Goal: Transaction & Acquisition: Book appointment/travel/reservation

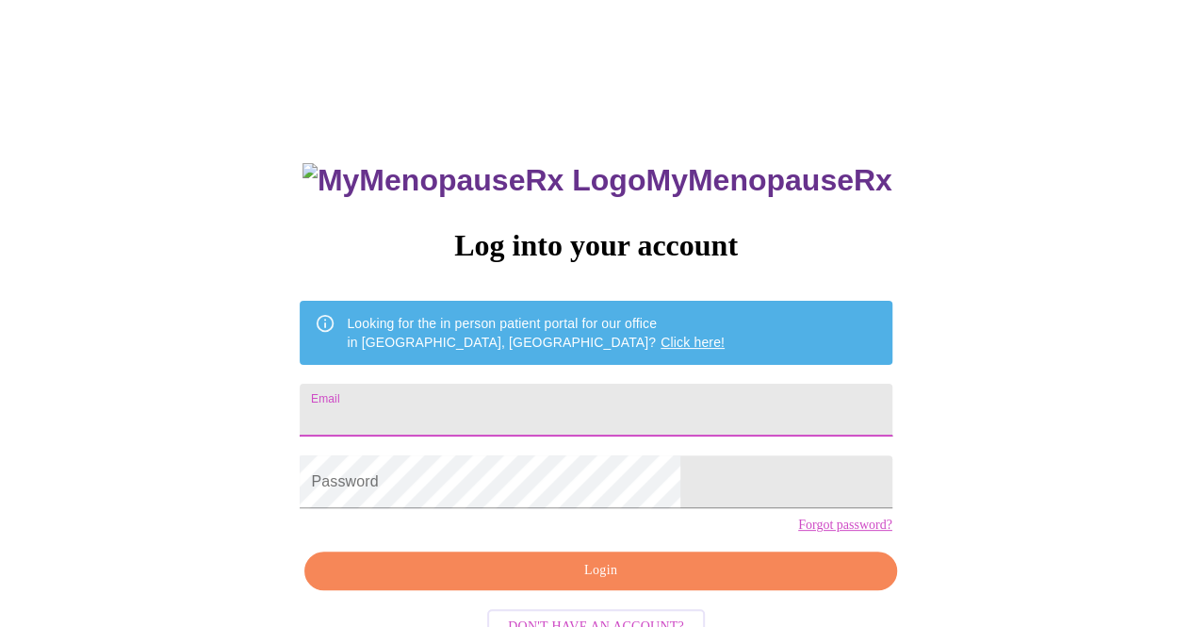
click at [588, 393] on input "Email" at bounding box center [596, 409] width 592 height 53
type input "[EMAIL_ADDRESS][DOMAIN_NAME]"
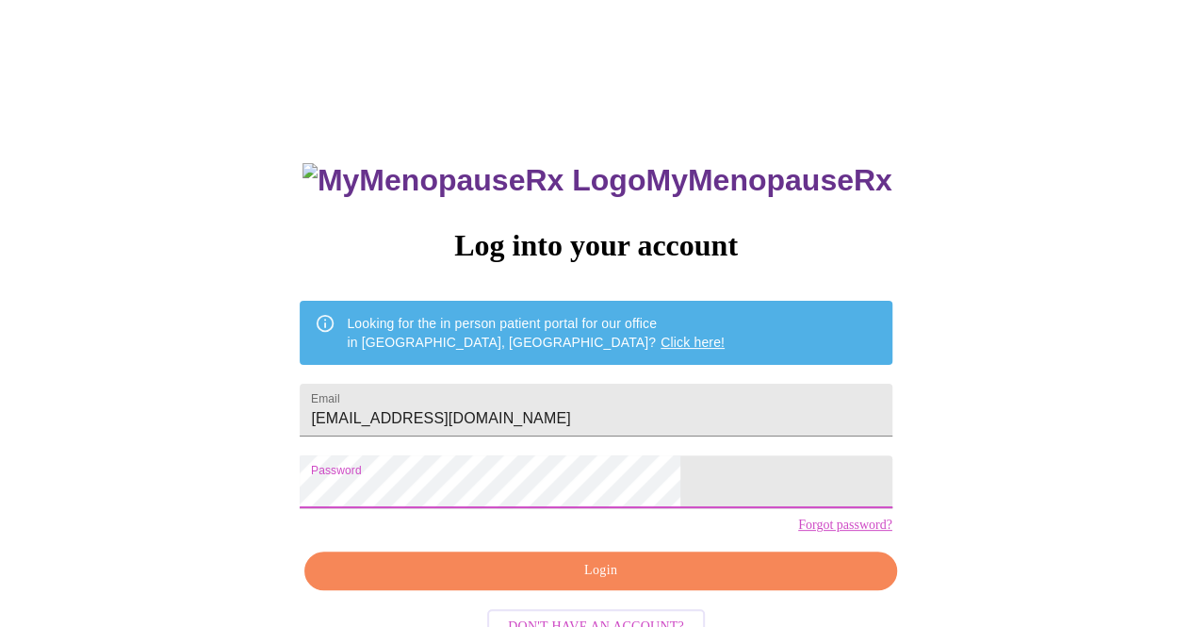
click at [629, 582] on span "Login" at bounding box center [600, 571] width 548 height 24
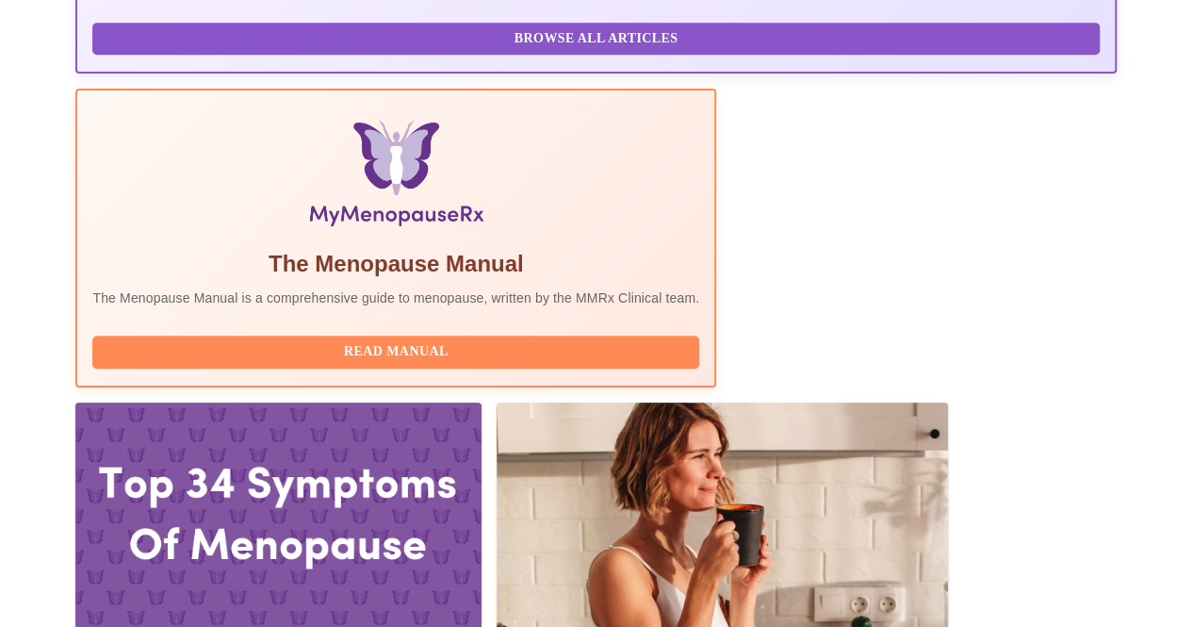
scroll to position [615, 0]
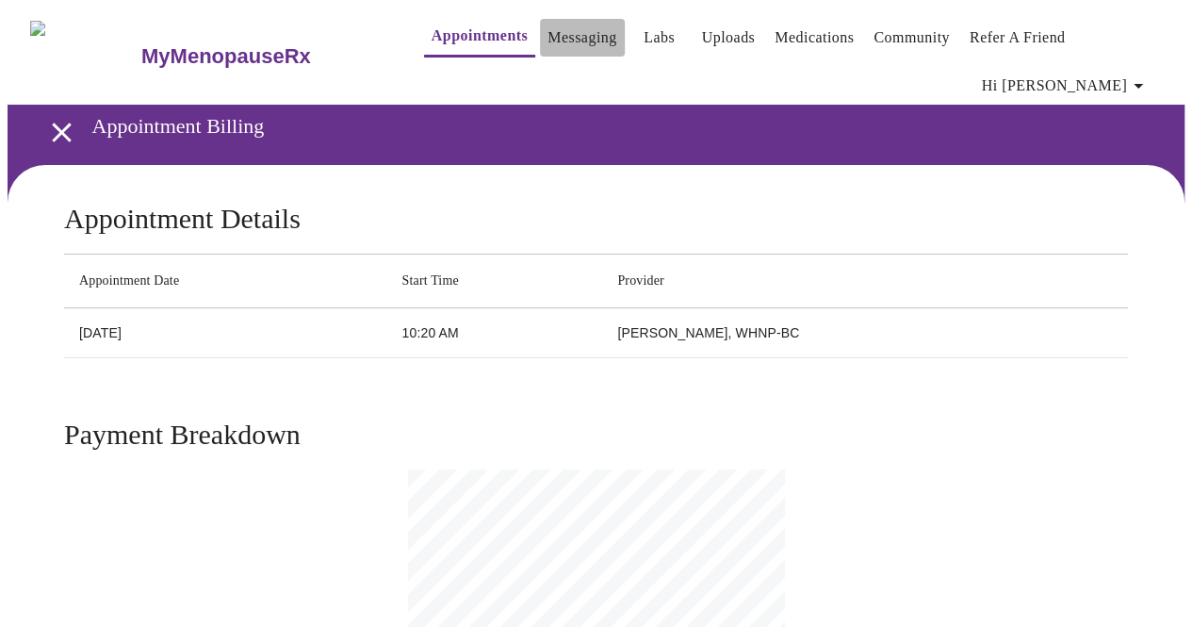
click at [548, 40] on link "Messaging" at bounding box center [581, 37] width 69 height 26
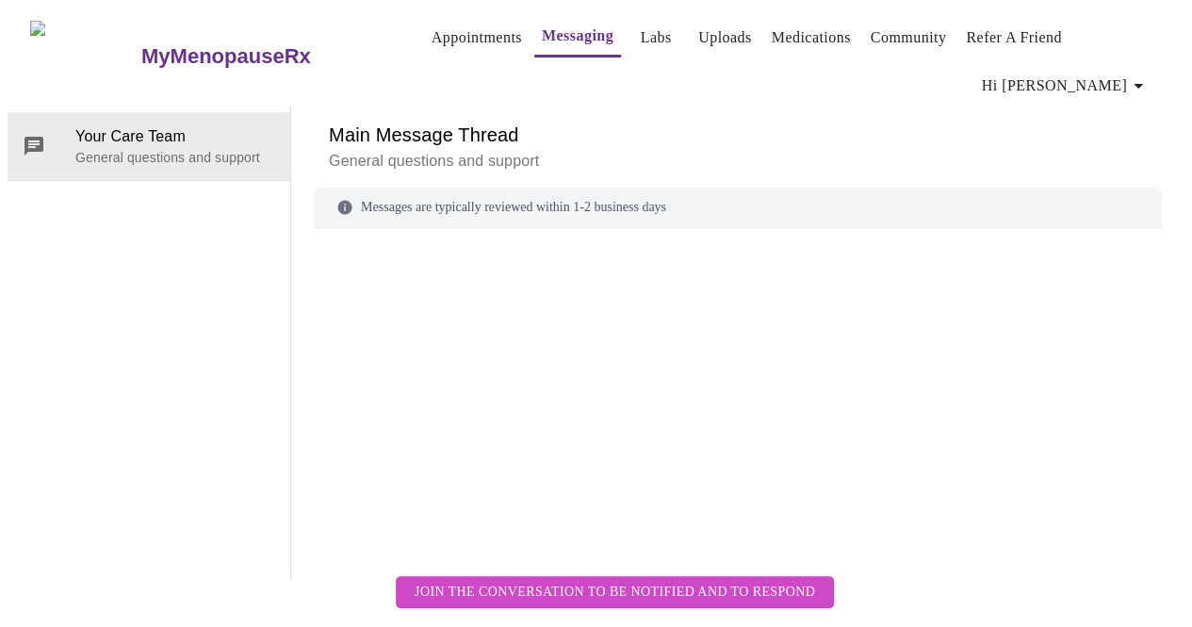
scroll to position [71, 0]
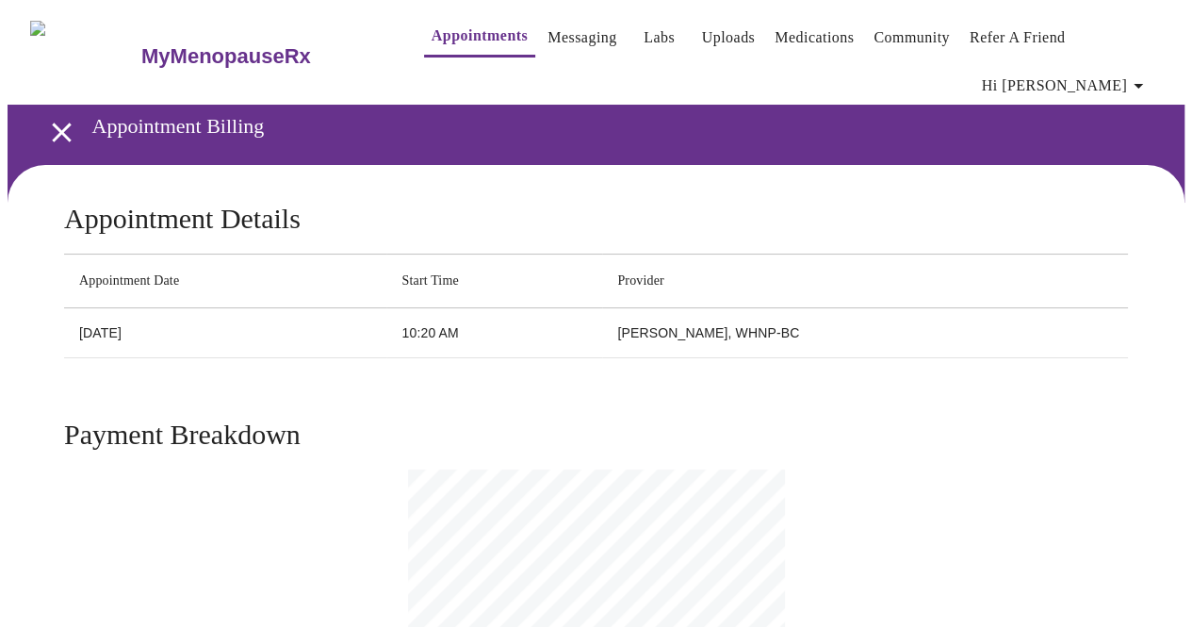
click at [57, 116] on icon "open drawer" at bounding box center [61, 132] width 33 height 33
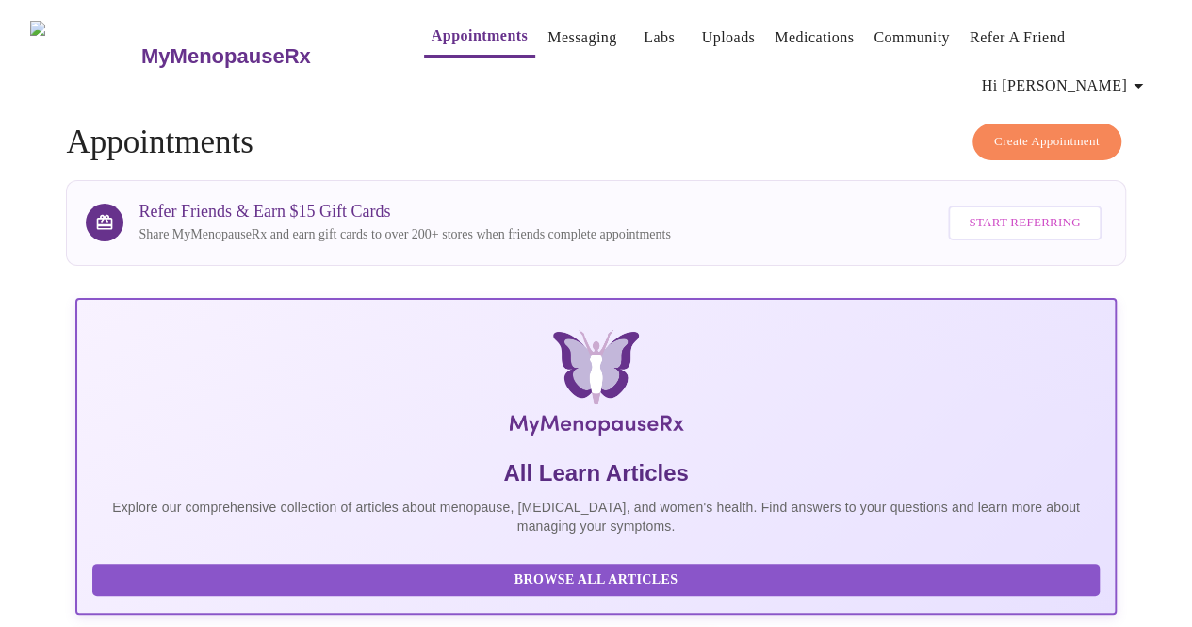
click at [1038, 131] on span "Create Appointment" at bounding box center [1047, 142] width 106 height 22
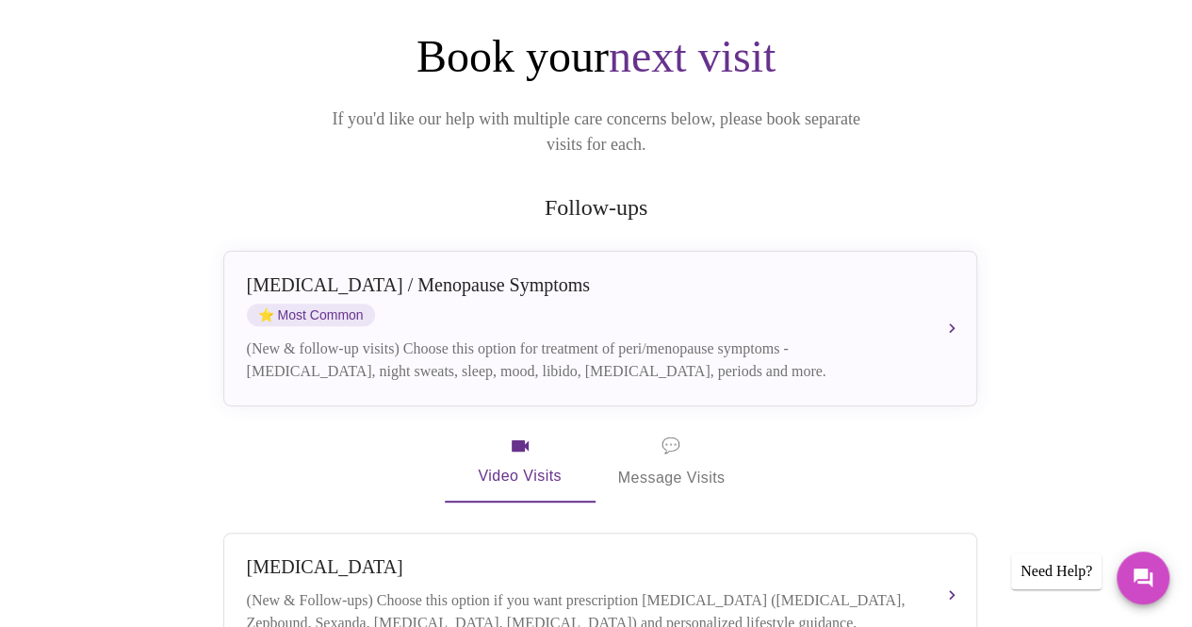
scroll to position [213, 0]
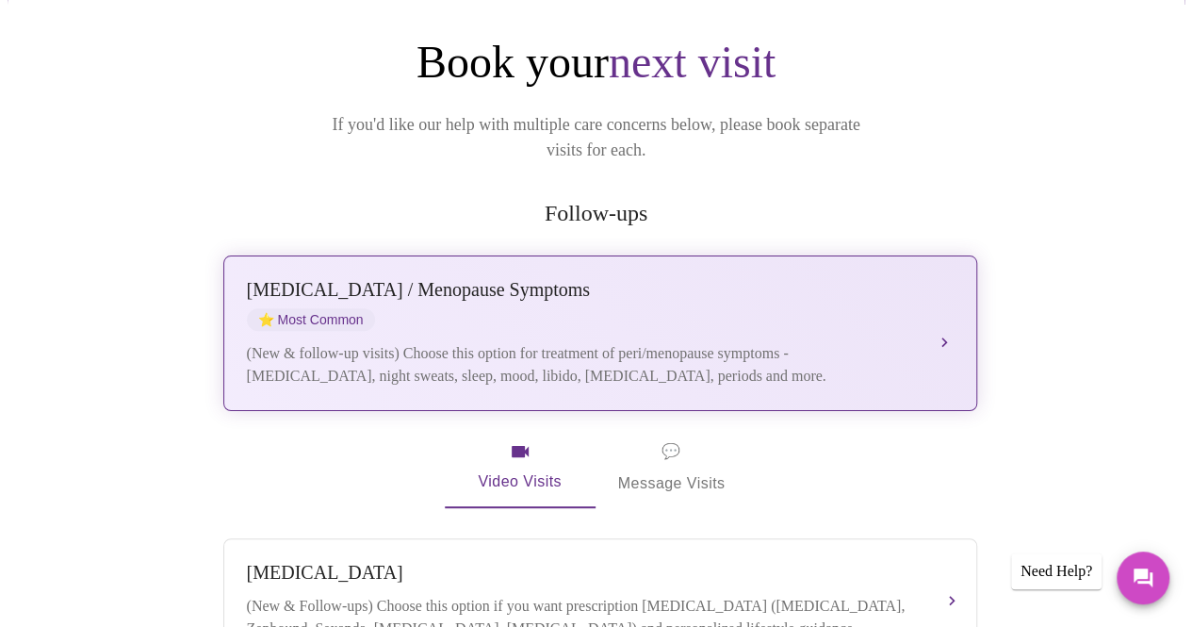
click at [944, 285] on button "Perimenopause / Menopause Symptoms ⭐ Most Common (New & follow-up visits) Choos…" at bounding box center [600, 332] width 754 height 155
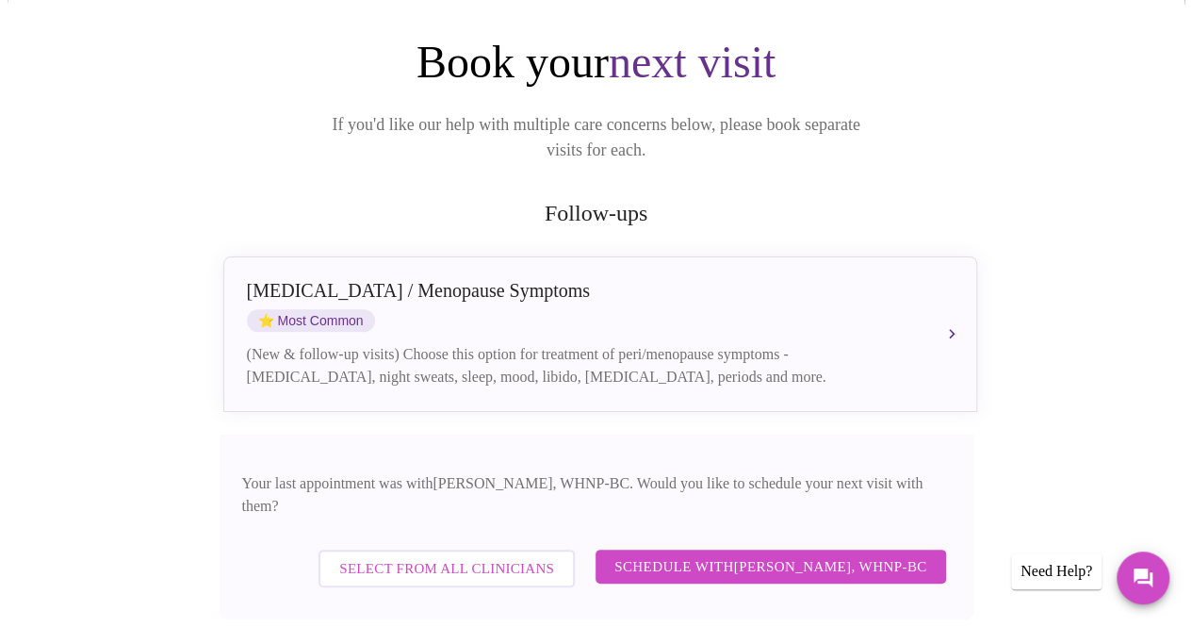
click at [757, 554] on span "Schedule with Meghan Matz, WHNP-BC" at bounding box center [770, 566] width 313 height 24
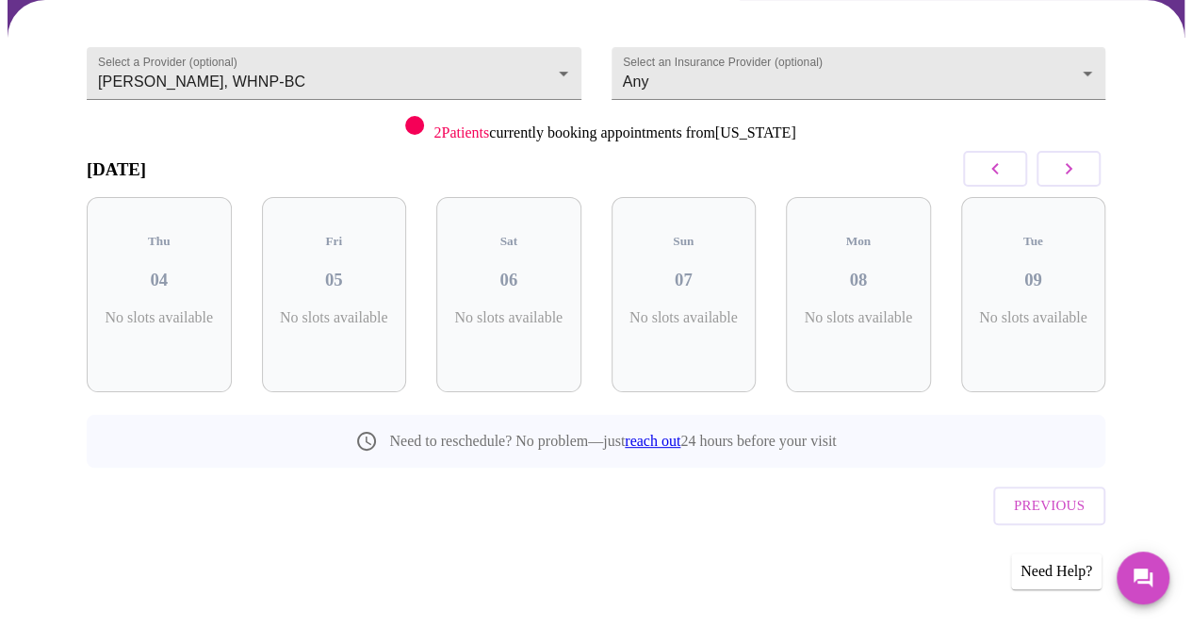
scroll to position [113, 0]
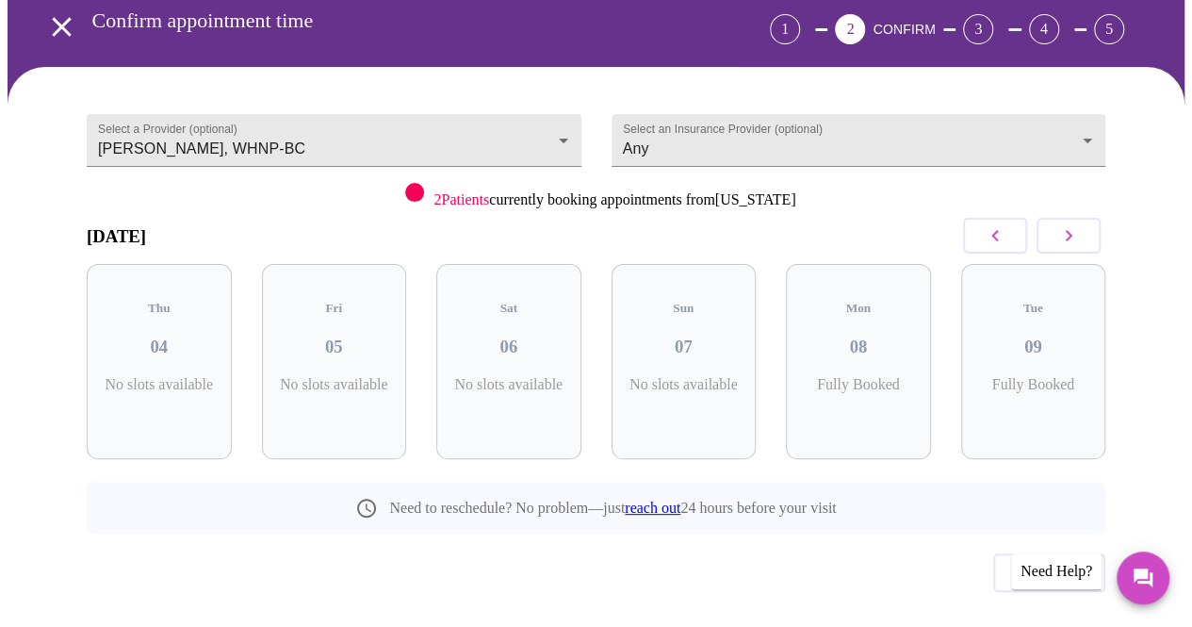
click at [1077, 224] on icon "button" at bounding box center [1068, 235] width 23 height 23
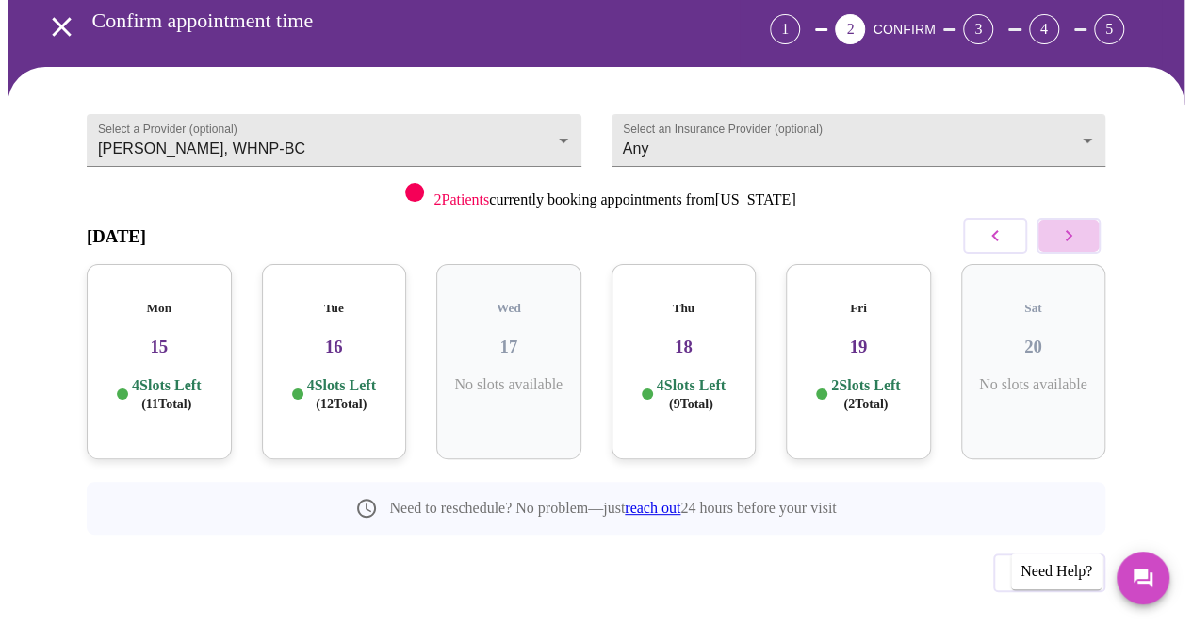
click at [1077, 224] on icon "button" at bounding box center [1068, 235] width 23 height 23
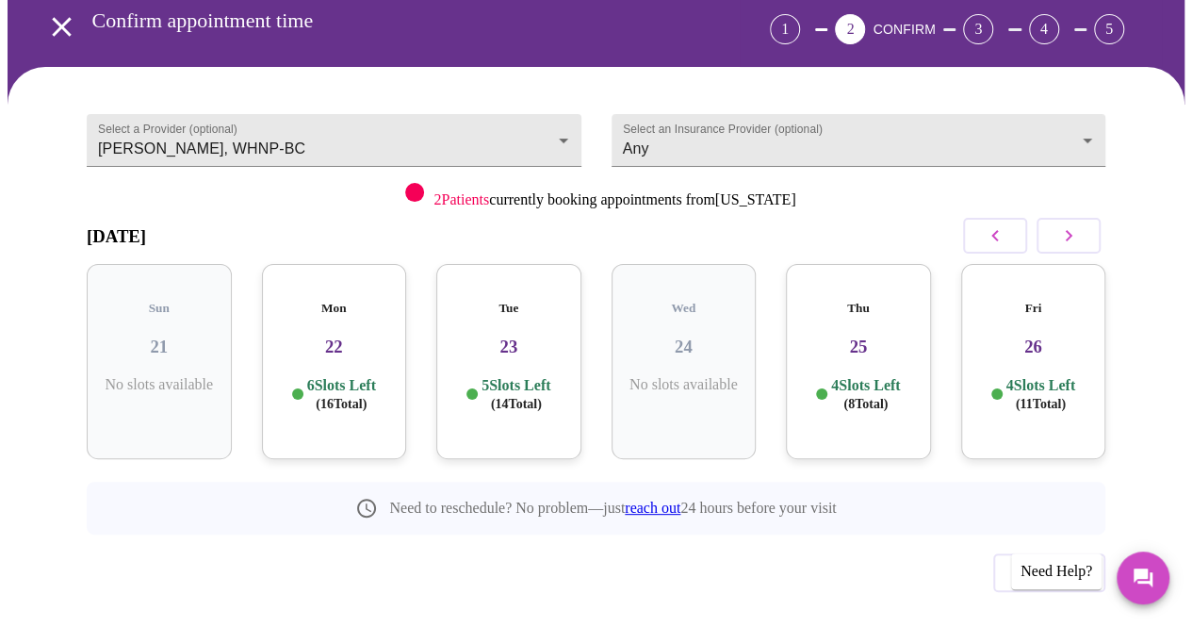
click at [1077, 224] on icon "button" at bounding box center [1068, 235] width 23 height 23
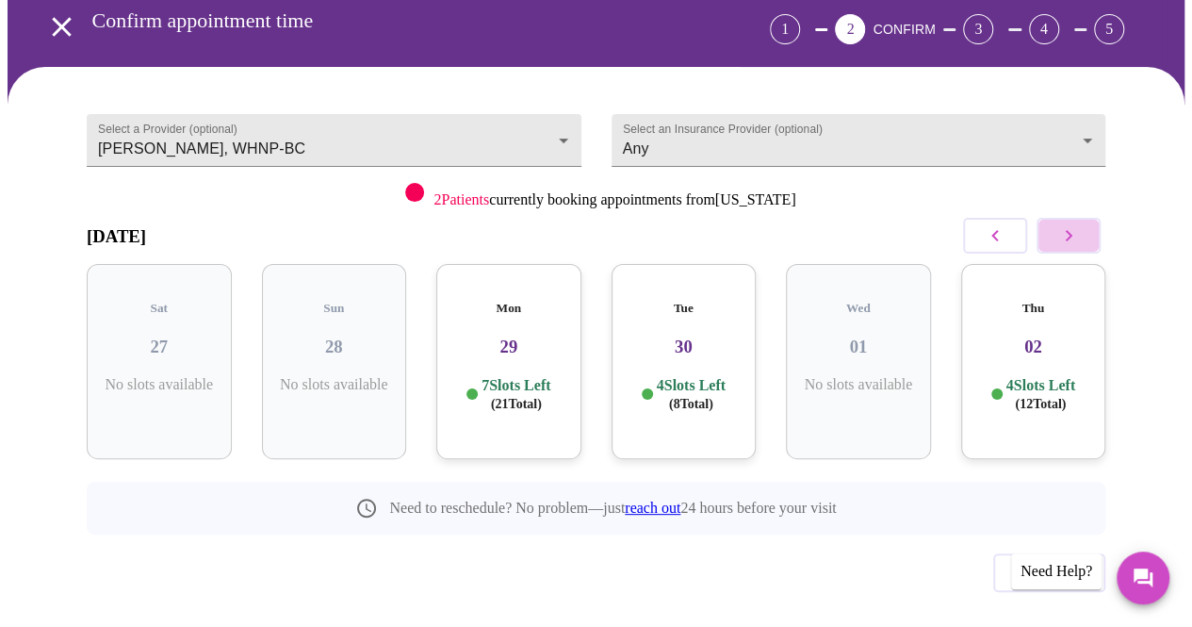
click at [1077, 224] on icon "button" at bounding box center [1068, 235] width 23 height 23
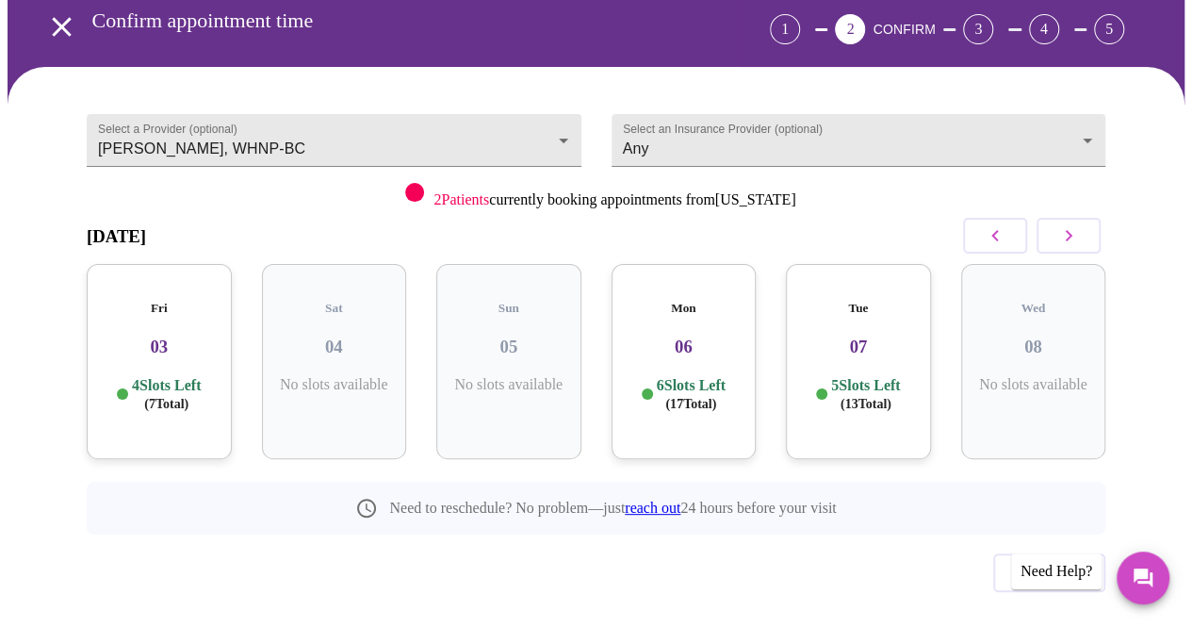
click at [1077, 224] on icon "button" at bounding box center [1068, 235] width 23 height 23
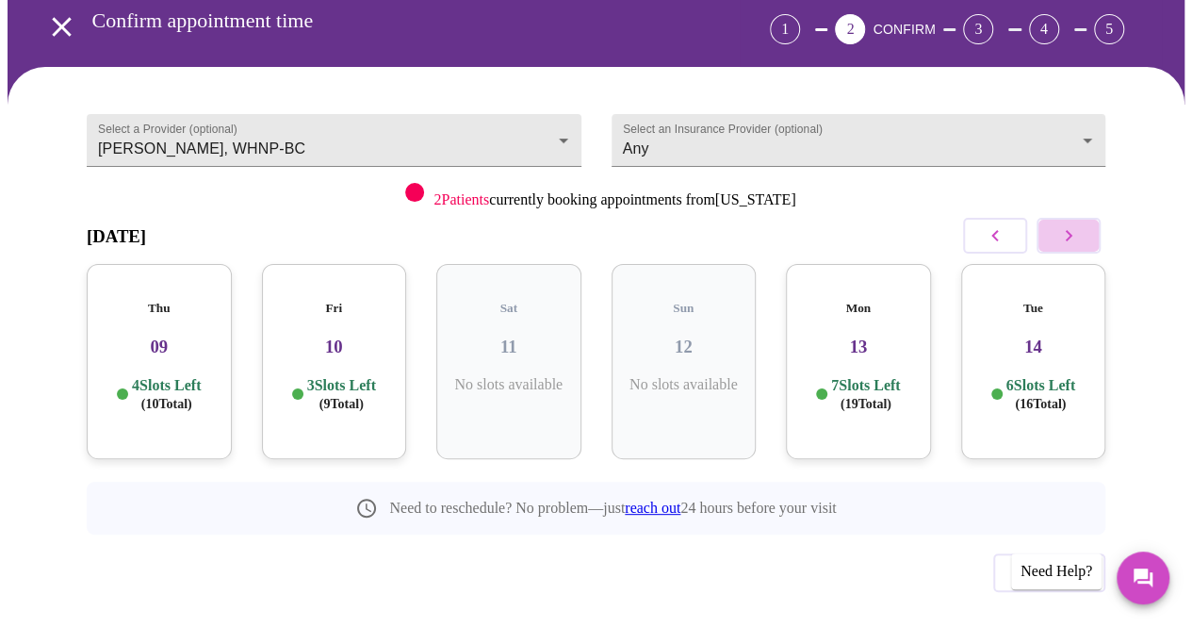
click at [1077, 224] on icon "button" at bounding box center [1068, 235] width 23 height 23
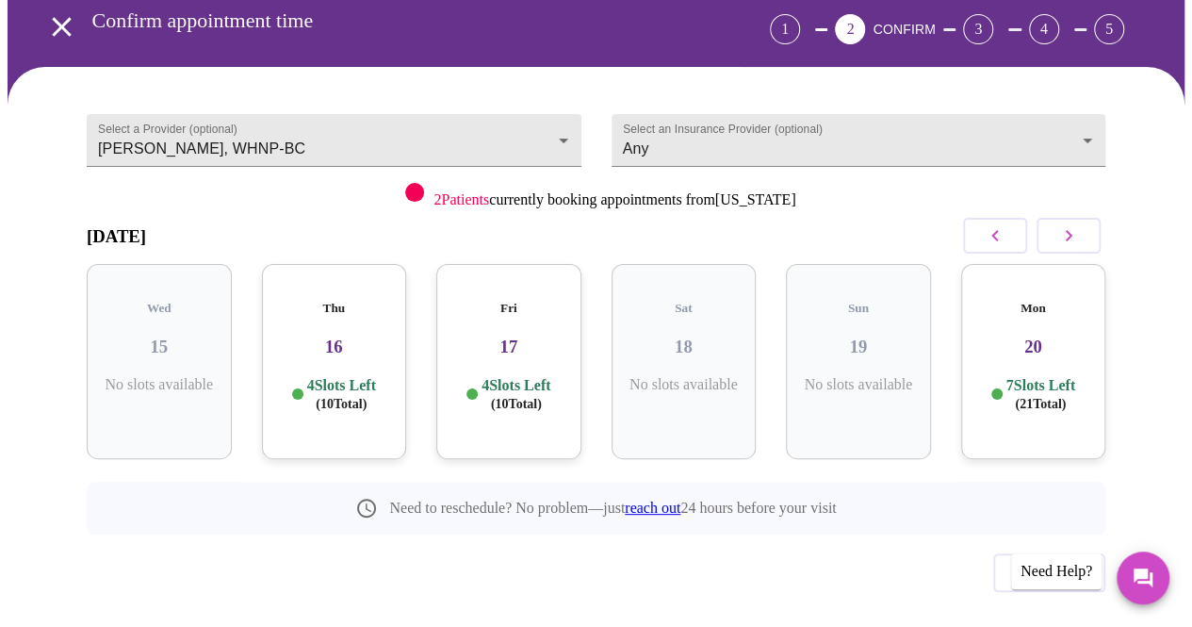
click at [341, 376] on p "4 Slots Left ( 10 Total)" at bounding box center [341, 394] width 69 height 37
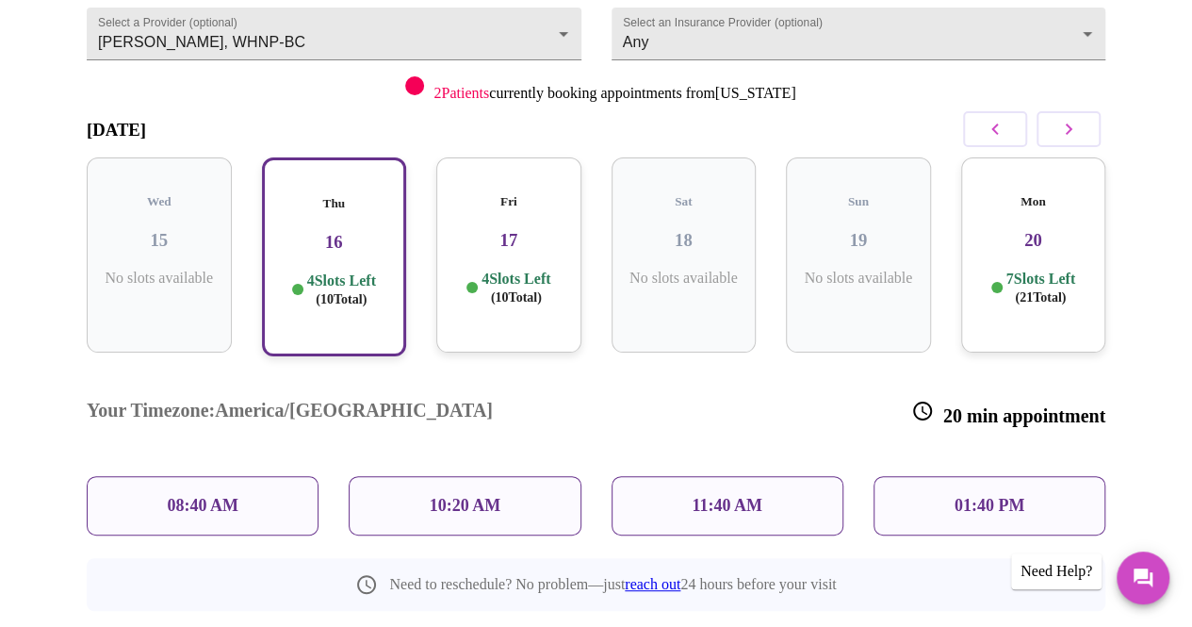
scroll to position [218, 0]
click at [1010, 497] on p "01:40 PM" at bounding box center [989, 507] width 70 height 20
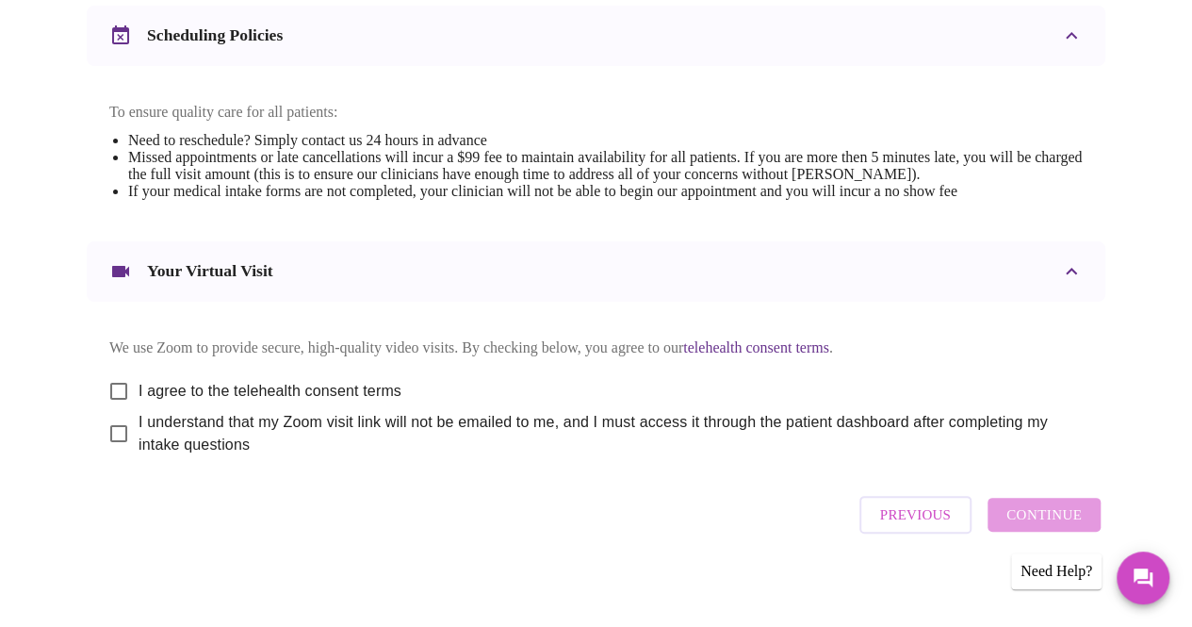
scroll to position [744, 0]
click at [107, 380] on input "I agree to the telehealth consent terms" at bounding box center [119, 390] width 40 height 40
checkbox input "true"
click at [111, 423] on input "I understand that my Zoom visit link will not be emailed to me, and I must acce…" at bounding box center [119, 433] width 40 height 40
checkbox input "true"
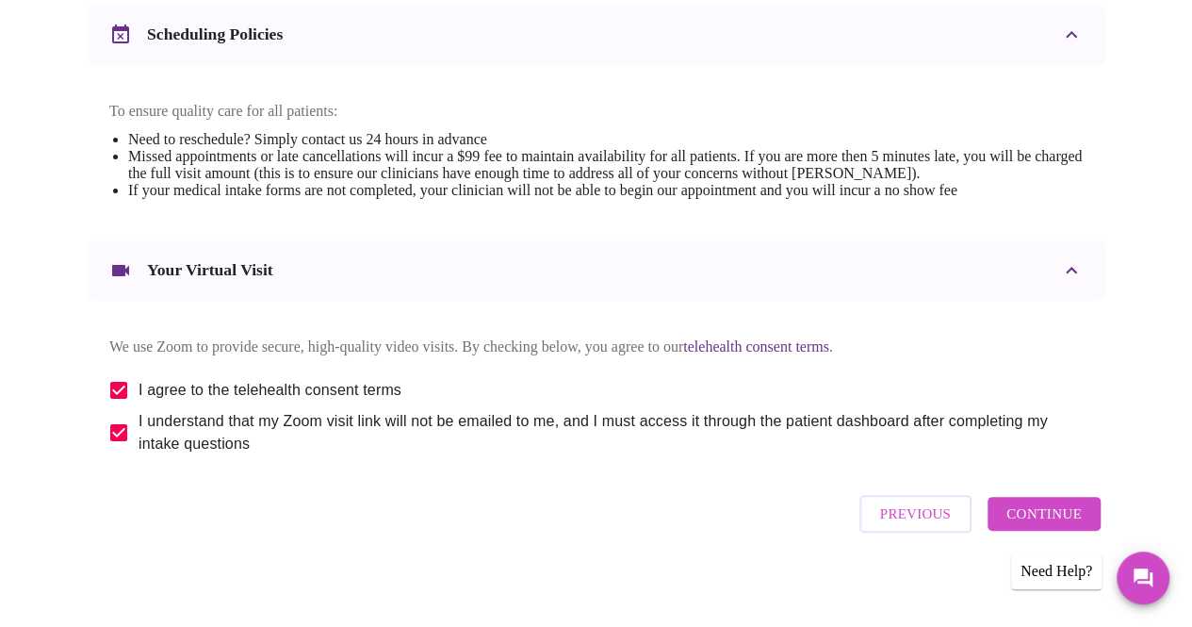
click at [1053, 512] on span "Continue" at bounding box center [1043, 513] width 75 height 24
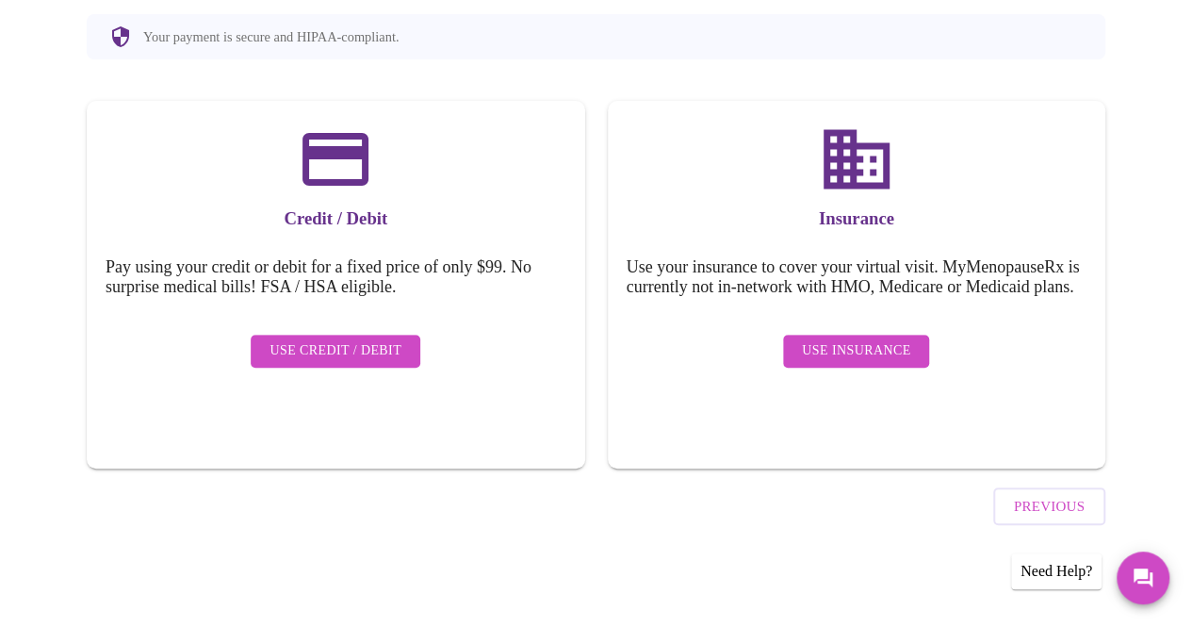
scroll to position [175, 0]
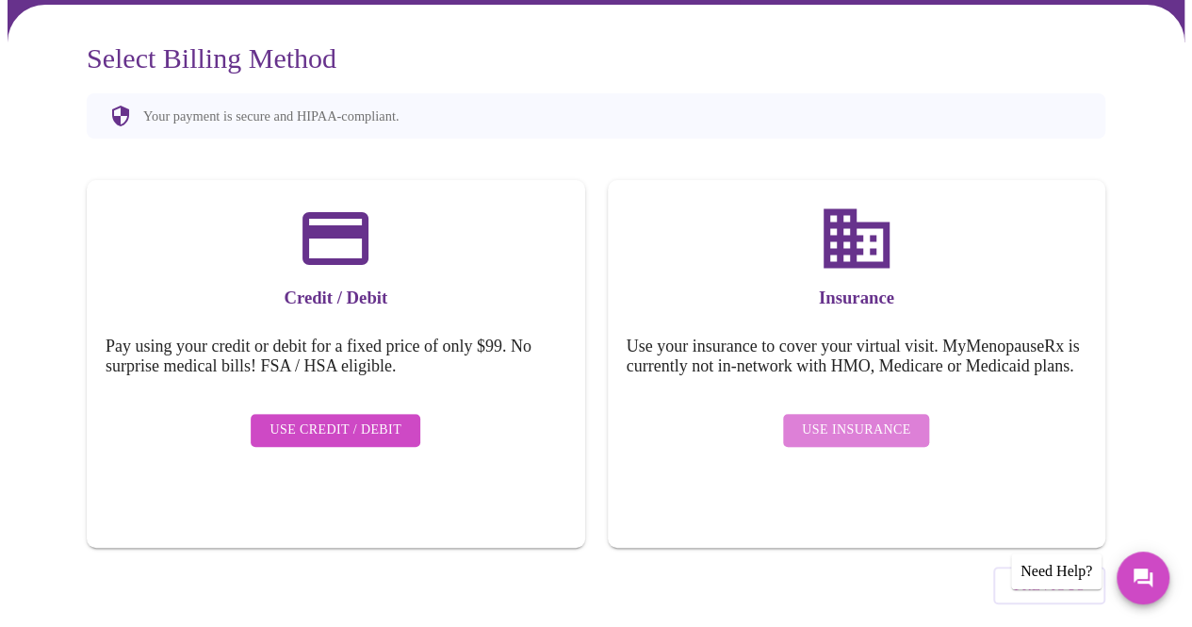
click at [867, 418] on span "Use Insurance" at bounding box center [856, 430] width 108 height 24
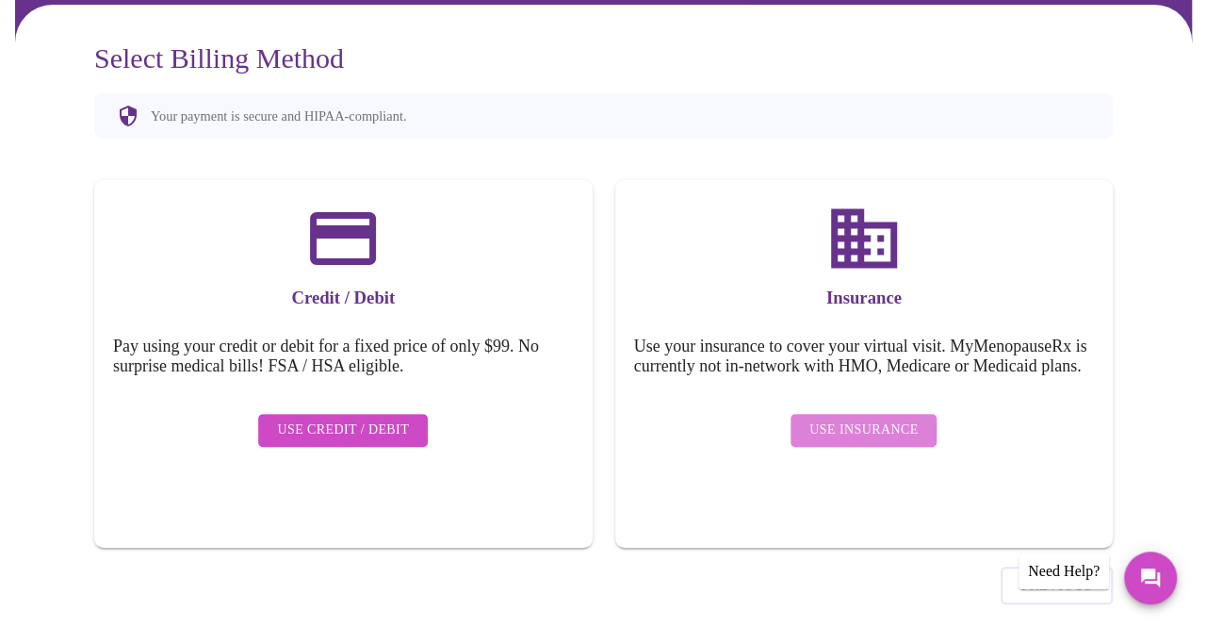
scroll to position [0, 0]
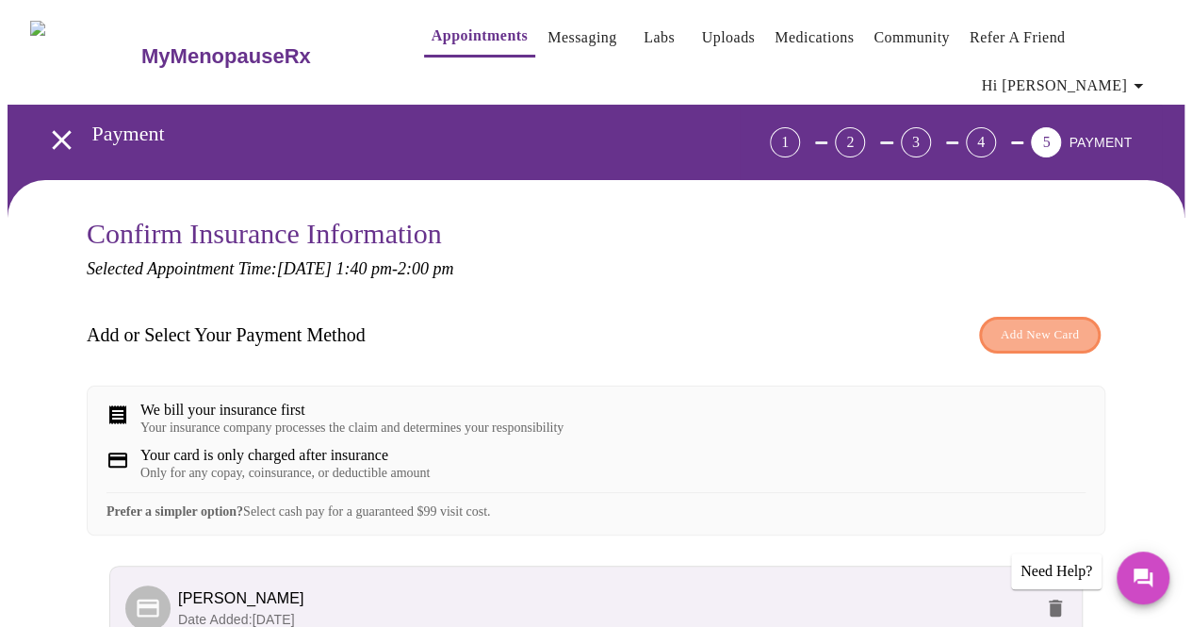
click at [1061, 324] on span "Add New Card" at bounding box center [1040, 335] width 78 height 22
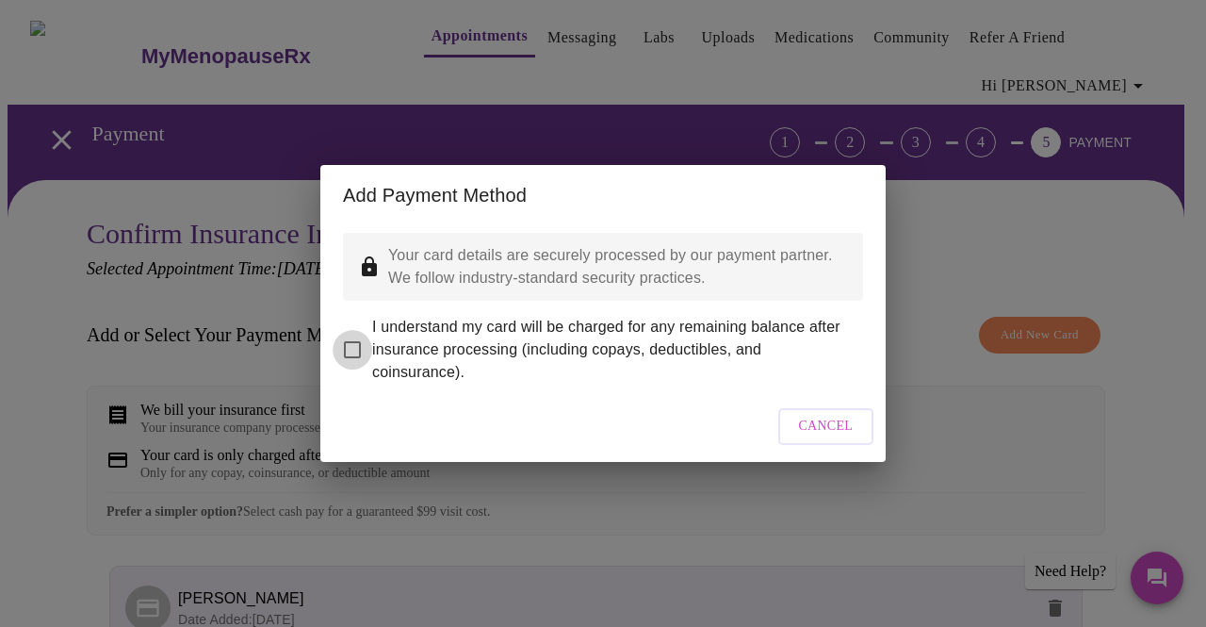
click at [350, 336] on input "I understand my card will be charged for any remaining balance after insurance …" at bounding box center [353, 350] width 40 height 40
checkbox input "true"
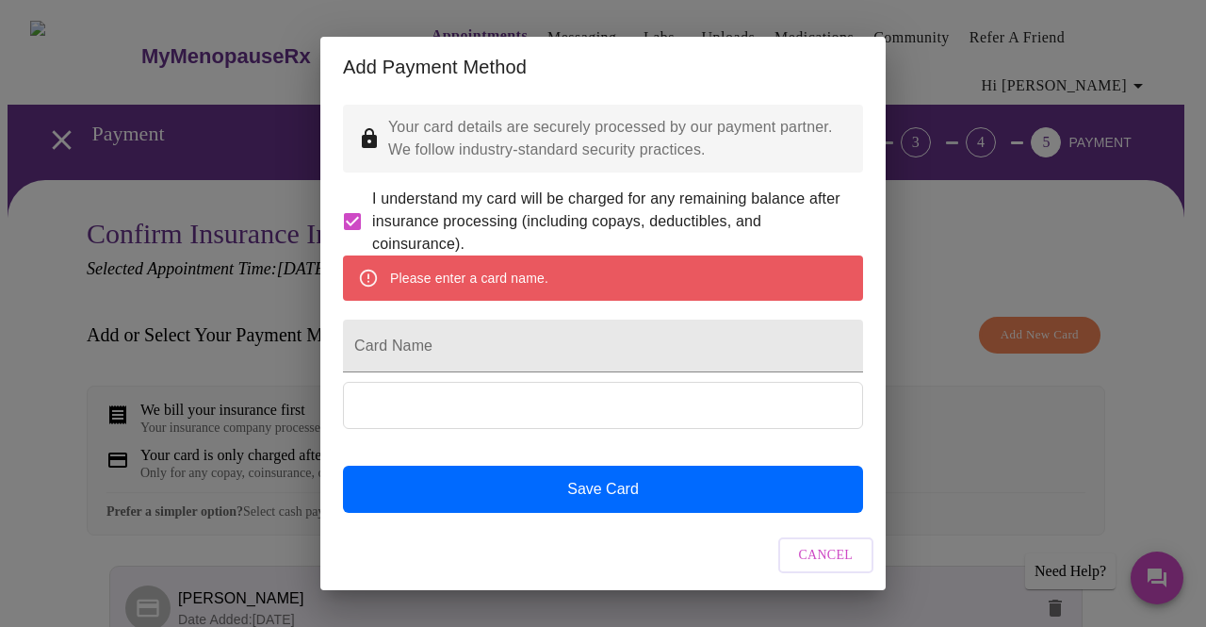
scroll to position [36, 0]
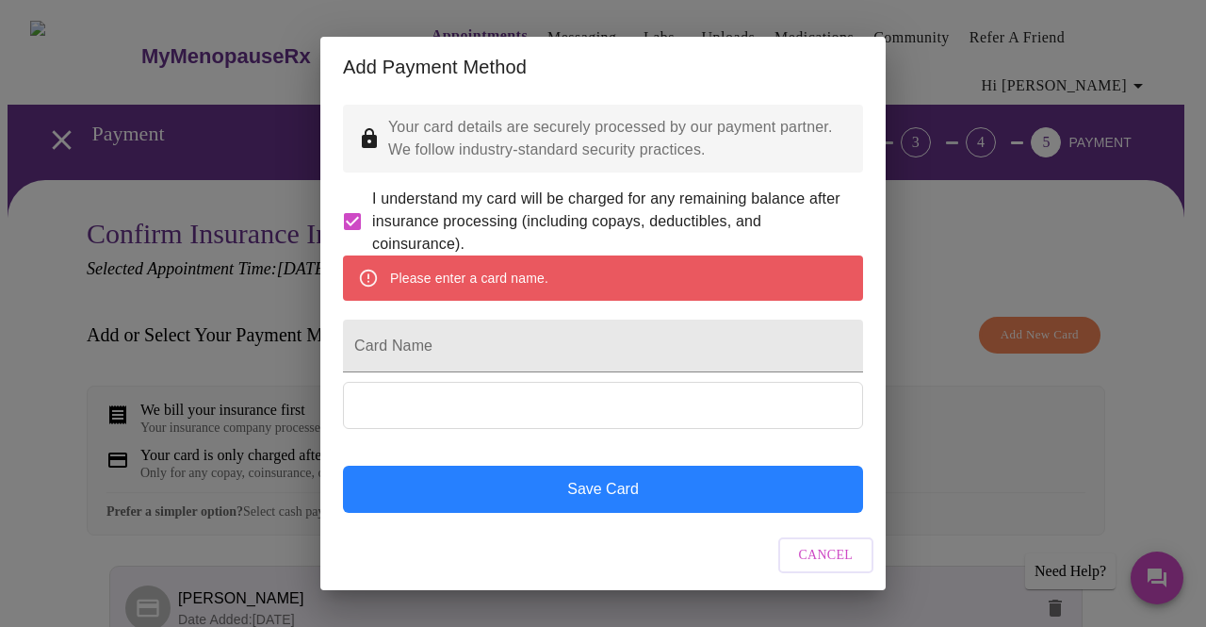
click at [584, 495] on button "Save Card" at bounding box center [603, 488] width 520 height 47
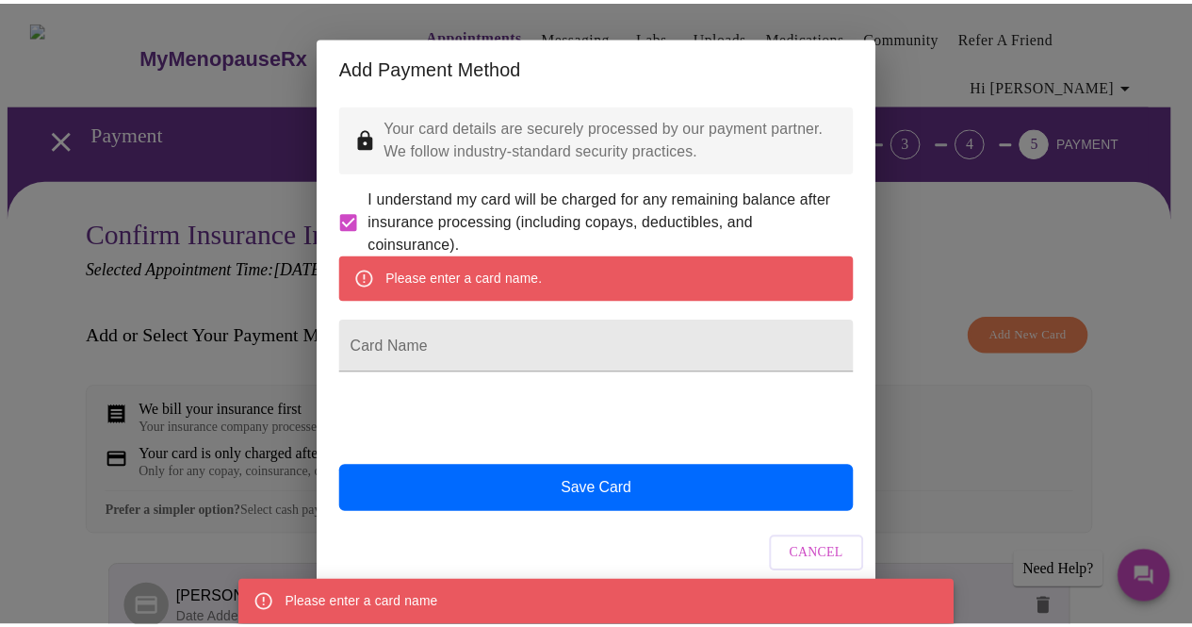
scroll to position [0, 0]
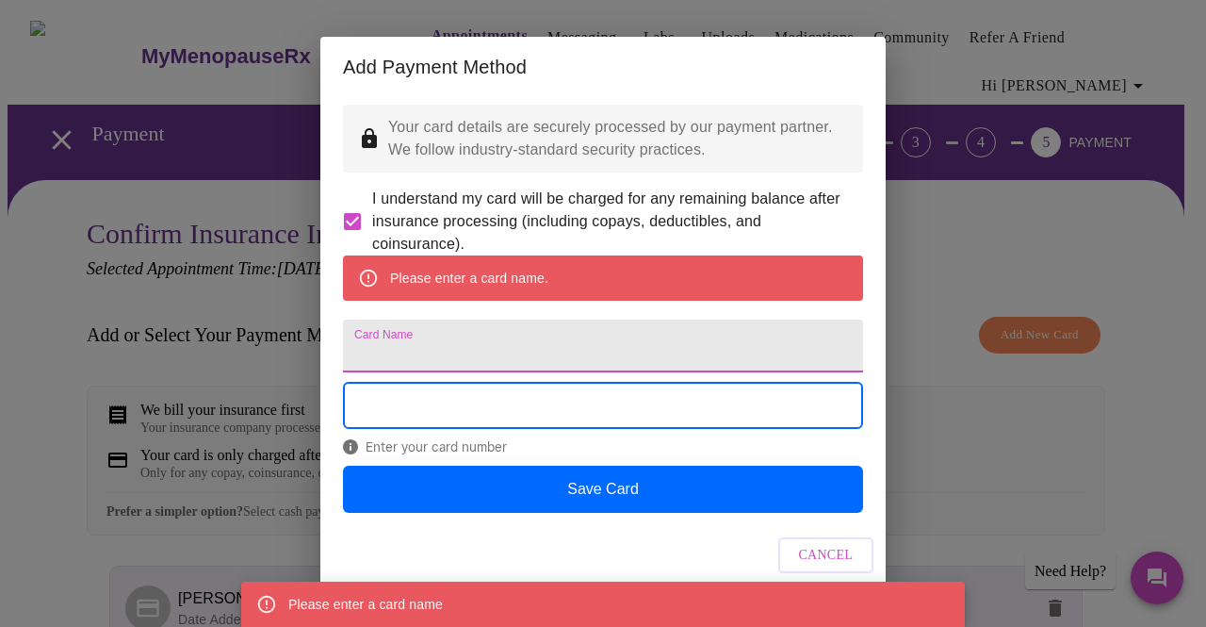
click at [477, 366] on input "Card Name" at bounding box center [603, 345] width 520 height 53
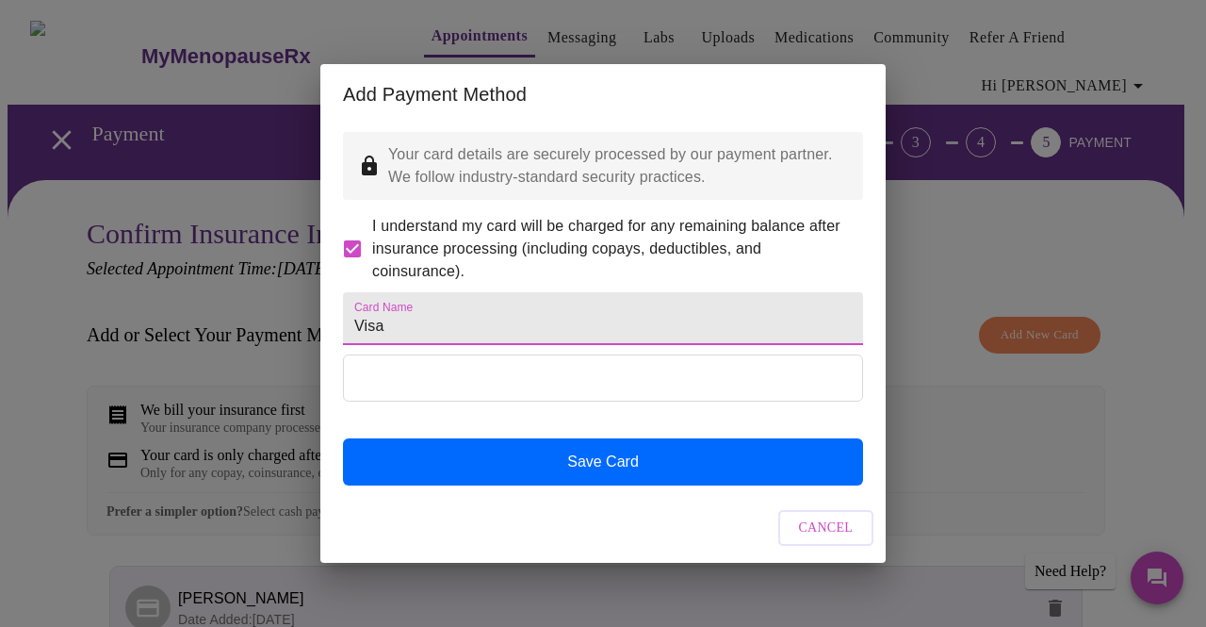
type input "Visa"
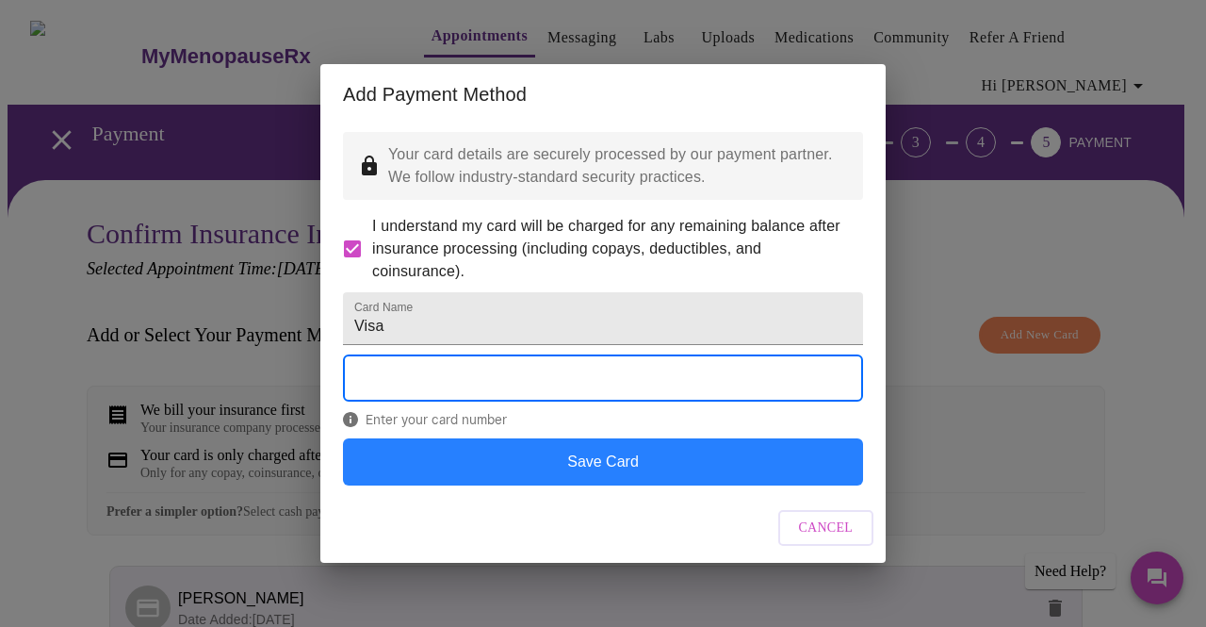
click at [646, 478] on button "Save Card" at bounding box center [603, 461] width 520 height 47
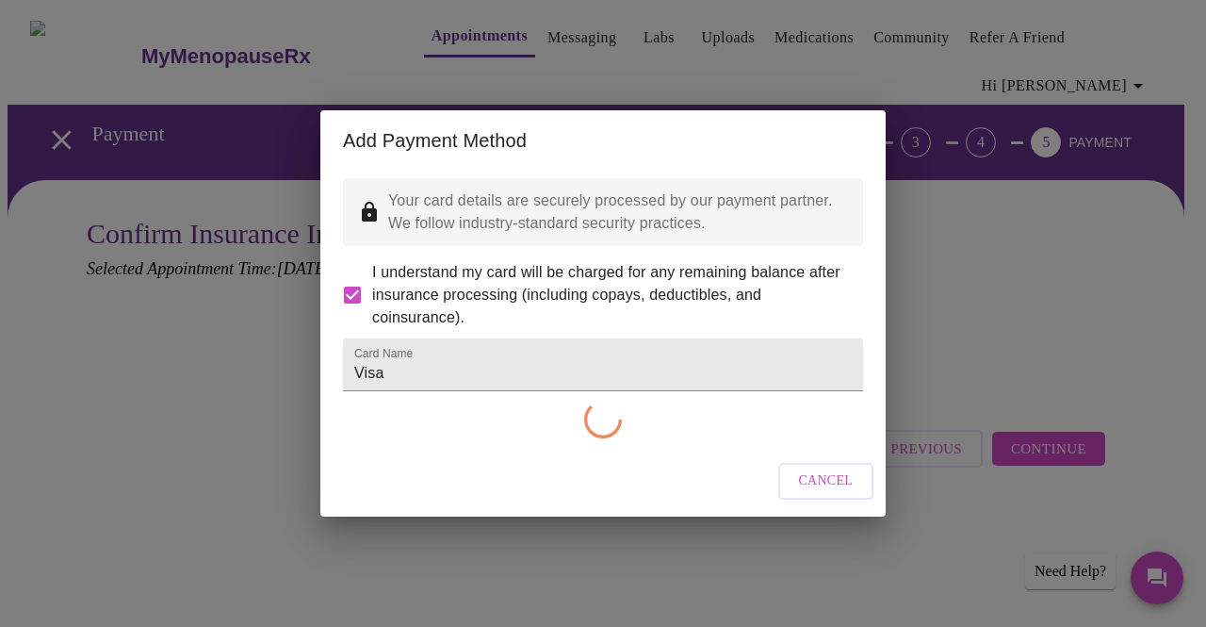
checkbox input "false"
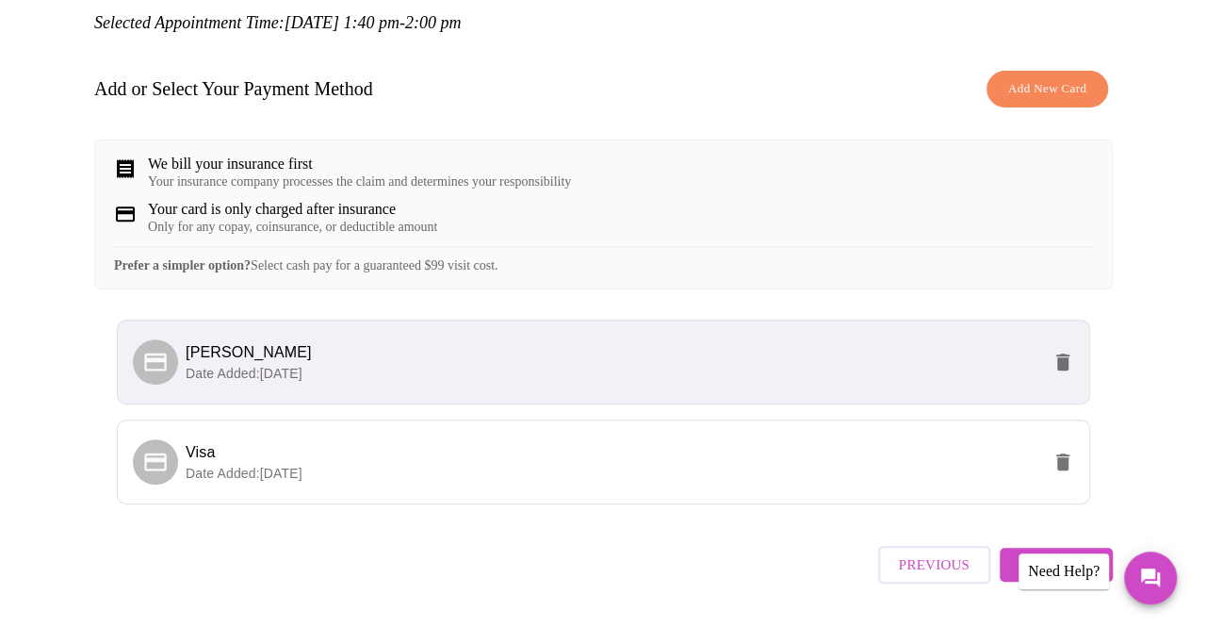
scroll to position [248, 0]
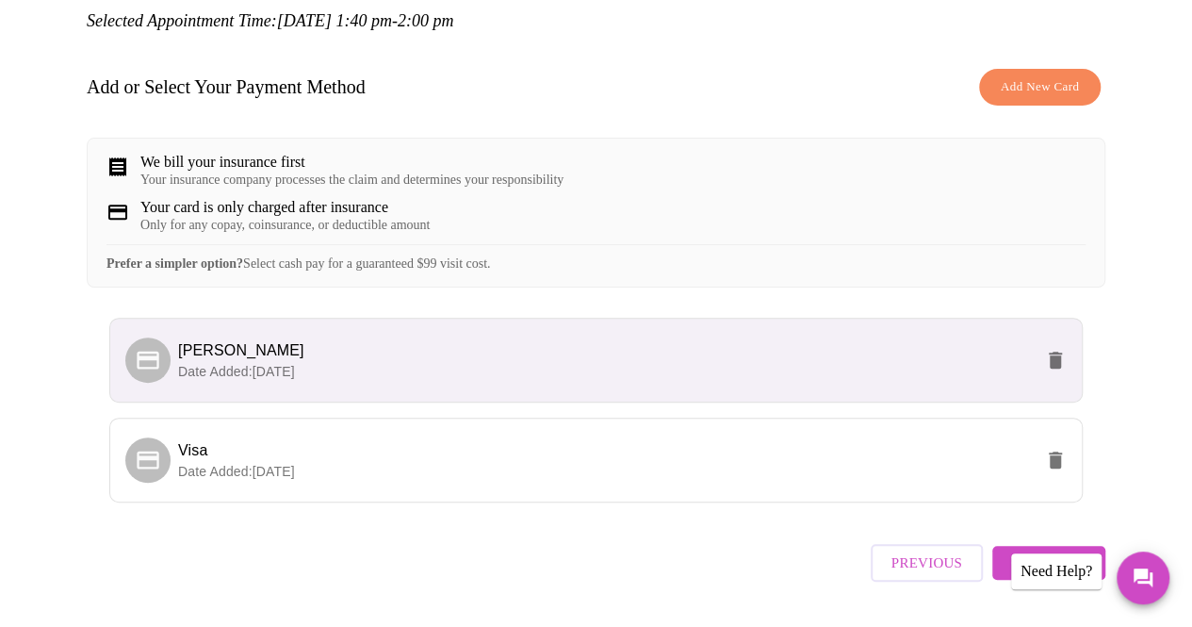
click at [454, 346] on span "Ann Remmers" at bounding box center [605, 350] width 855 height 23
click at [1060, 351] on icon "delete" at bounding box center [1055, 359] width 13 height 17
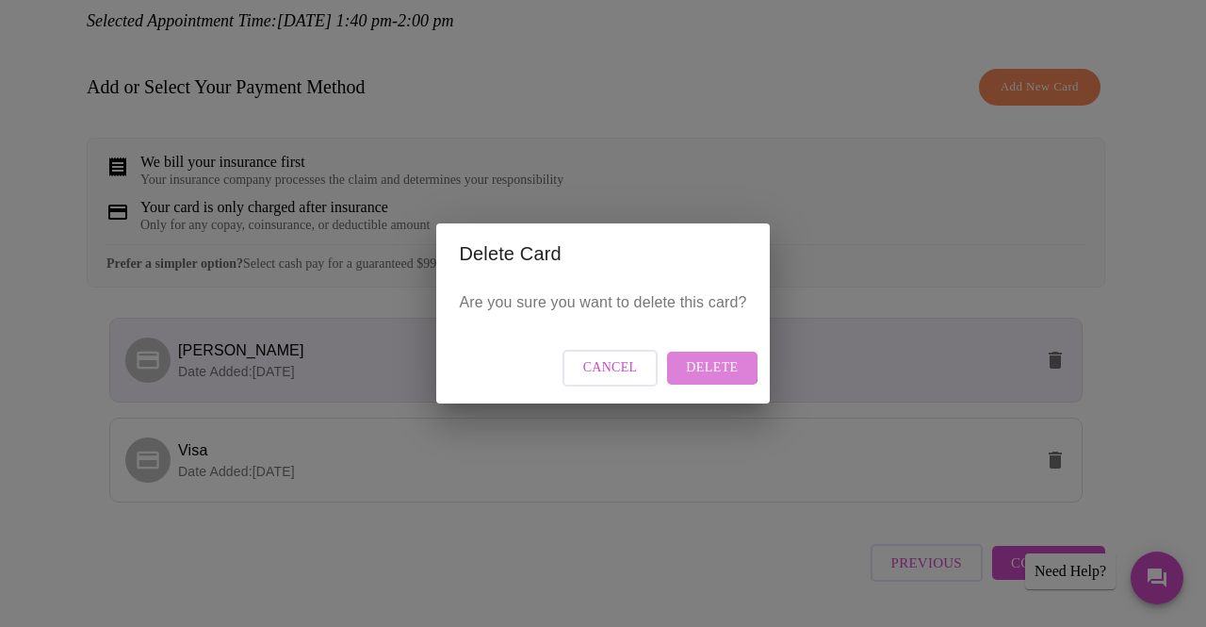
click at [709, 364] on span "Delete" at bounding box center [712, 368] width 52 height 24
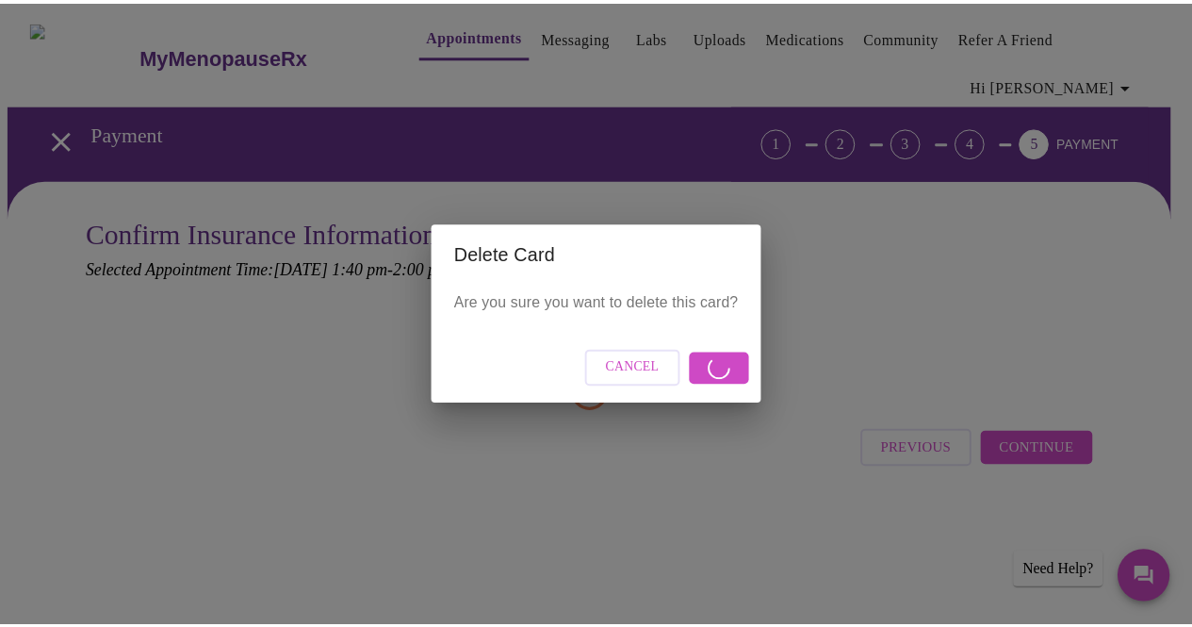
scroll to position [0, 0]
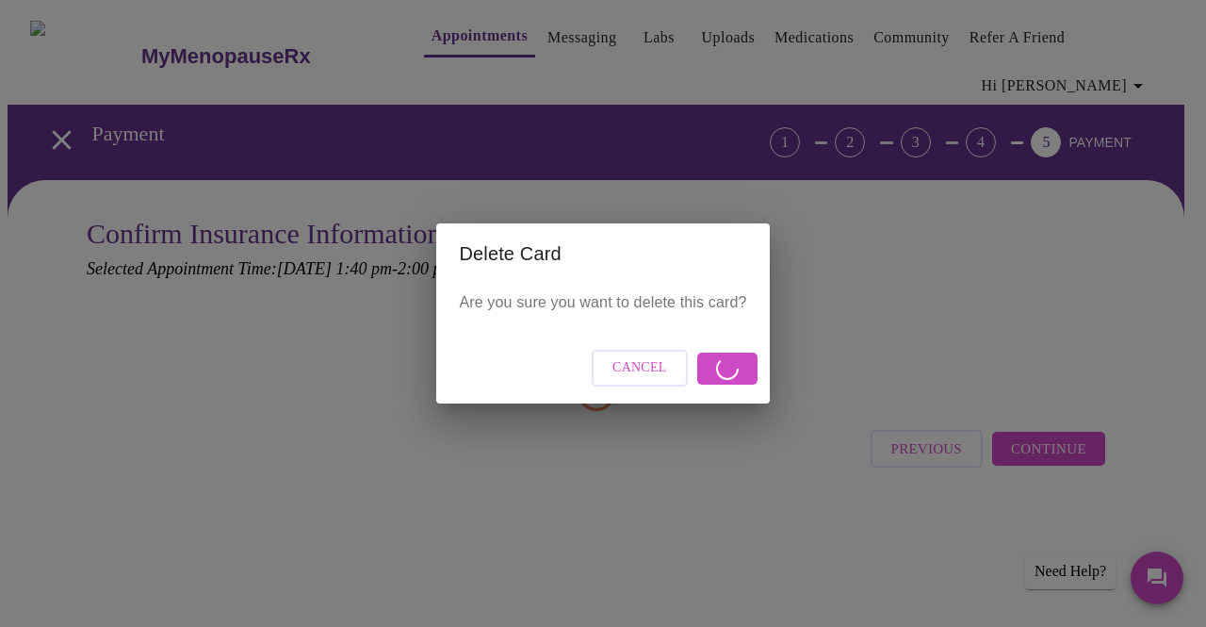
drag, startPoint x: 630, startPoint y: 233, endPoint x: 908, endPoint y: 206, distance: 279.2
click at [908, 206] on div "Delete Card Are you sure you want to delete this card? Cancel" at bounding box center [603, 313] width 1206 height 627
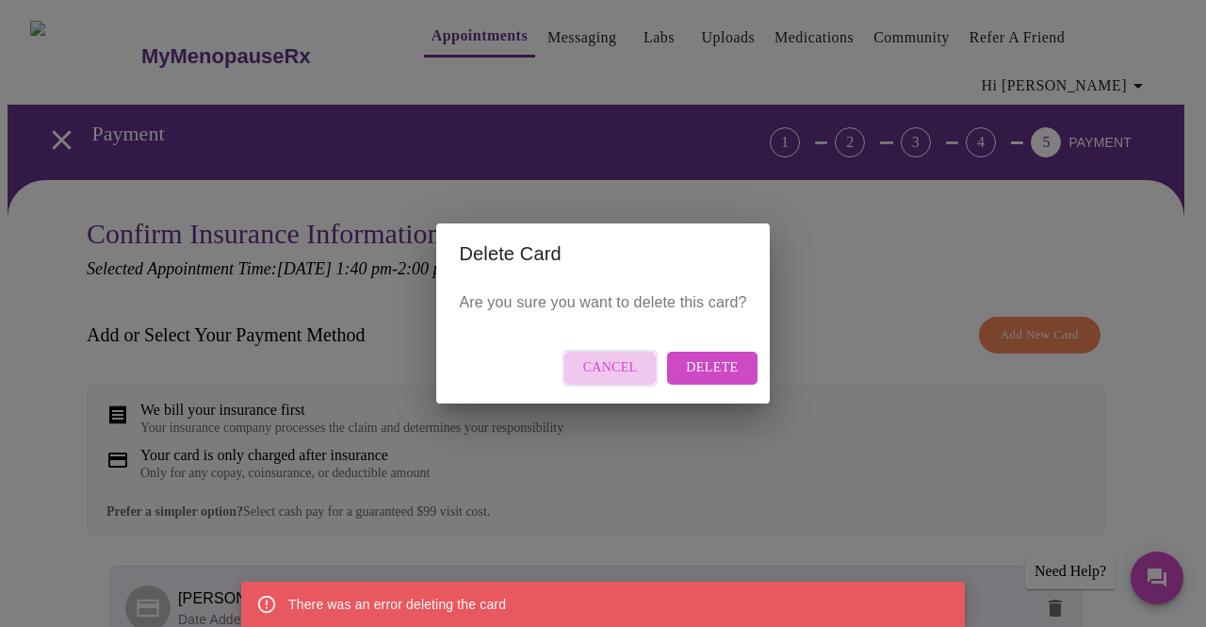
click at [605, 370] on span "Cancel" at bounding box center [610, 368] width 55 height 24
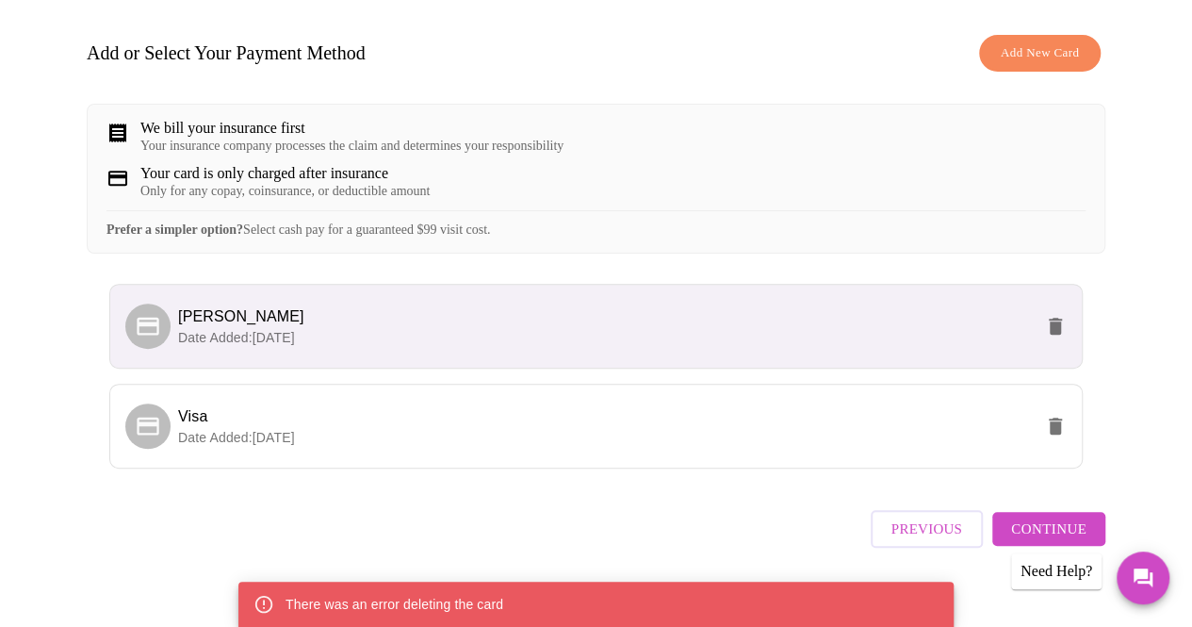
scroll to position [289, 0]
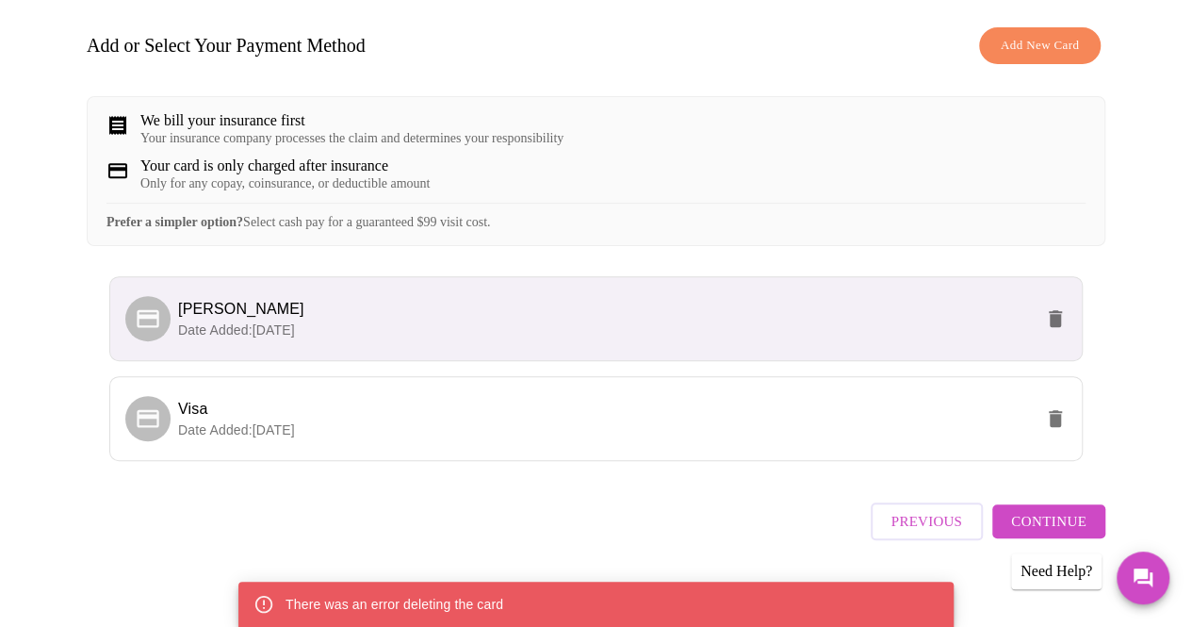
click at [1078, 512] on span "Continue" at bounding box center [1048, 521] width 75 height 24
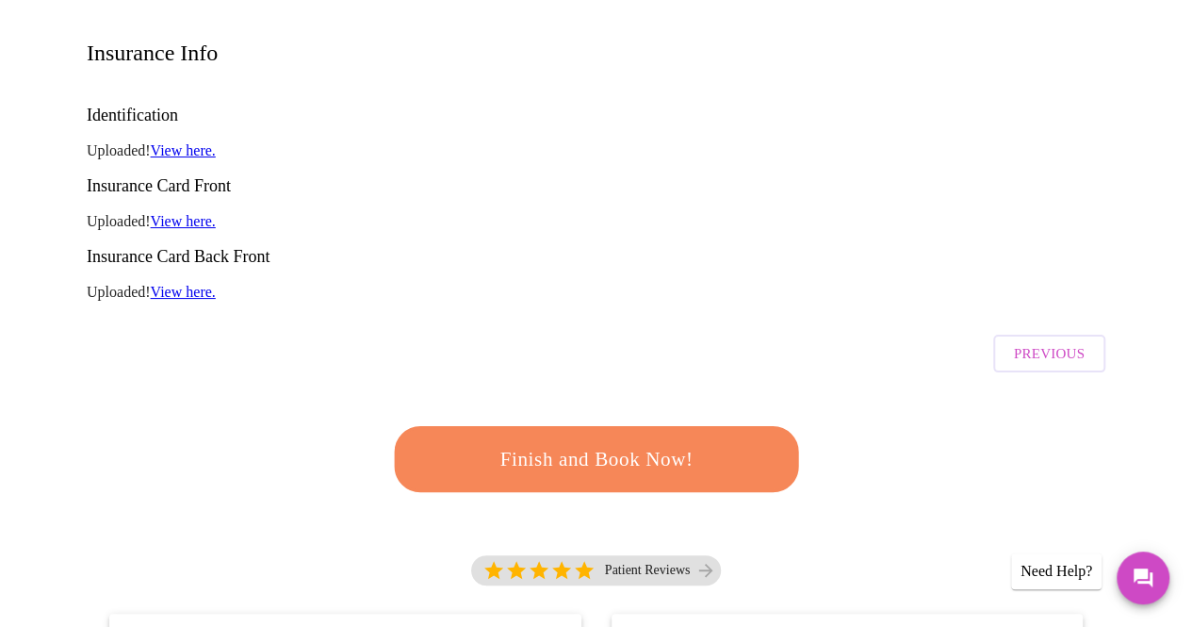
click at [629, 442] on span "Finish and Book Now!" at bounding box center [596, 459] width 349 height 35
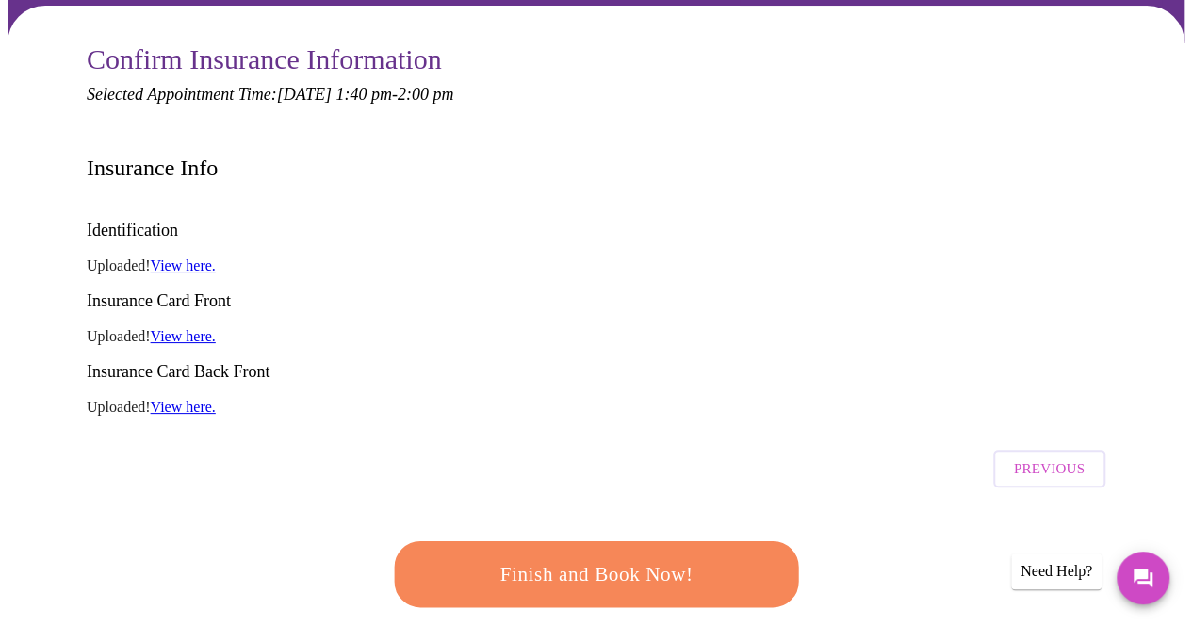
click at [612, 557] on span "Finish and Book Now!" at bounding box center [596, 574] width 349 height 35
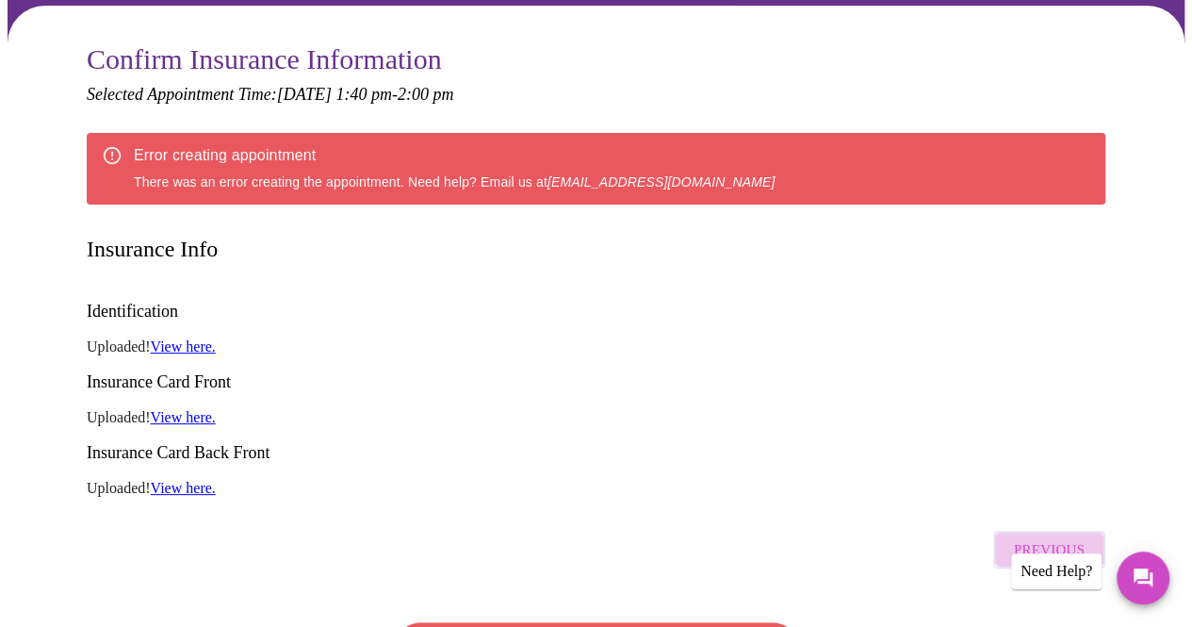
click at [1070, 537] on span "Previous" at bounding box center [1049, 549] width 71 height 24
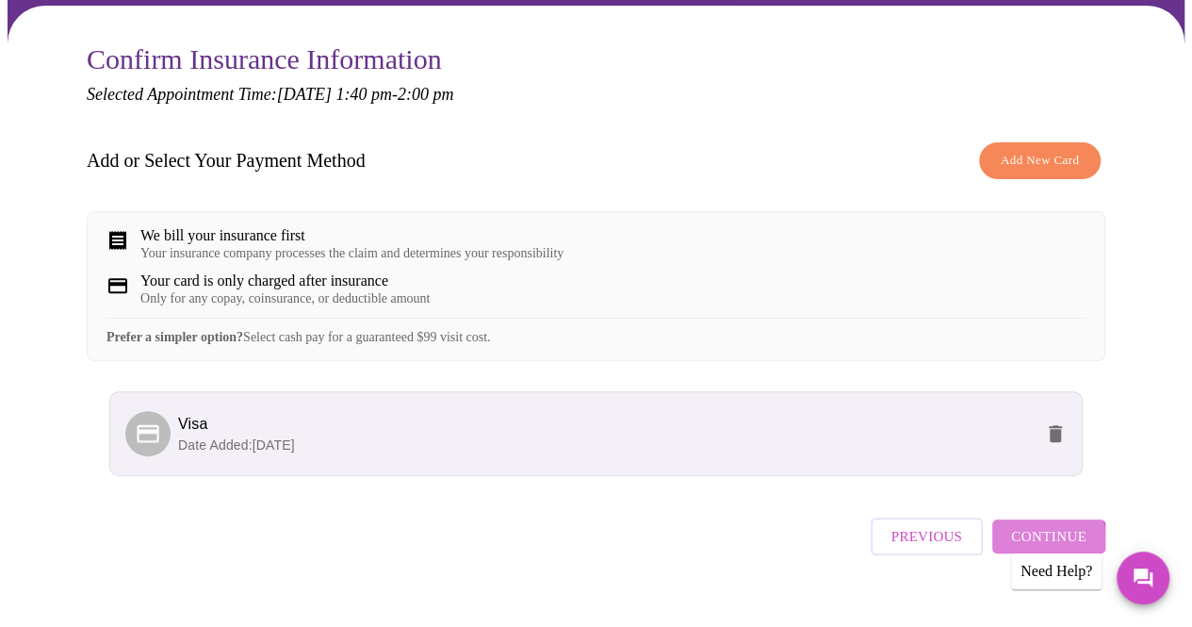
click at [1051, 533] on span "Continue" at bounding box center [1048, 536] width 75 height 24
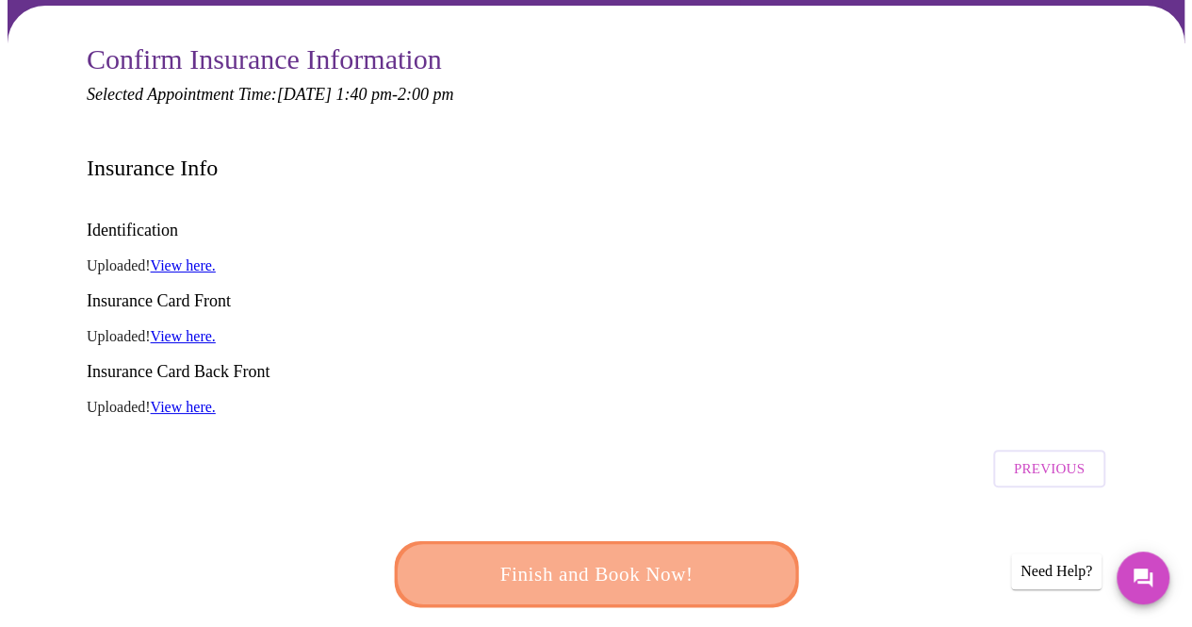
click at [618, 556] on span "Finish and Book Now!" at bounding box center [596, 574] width 365 height 37
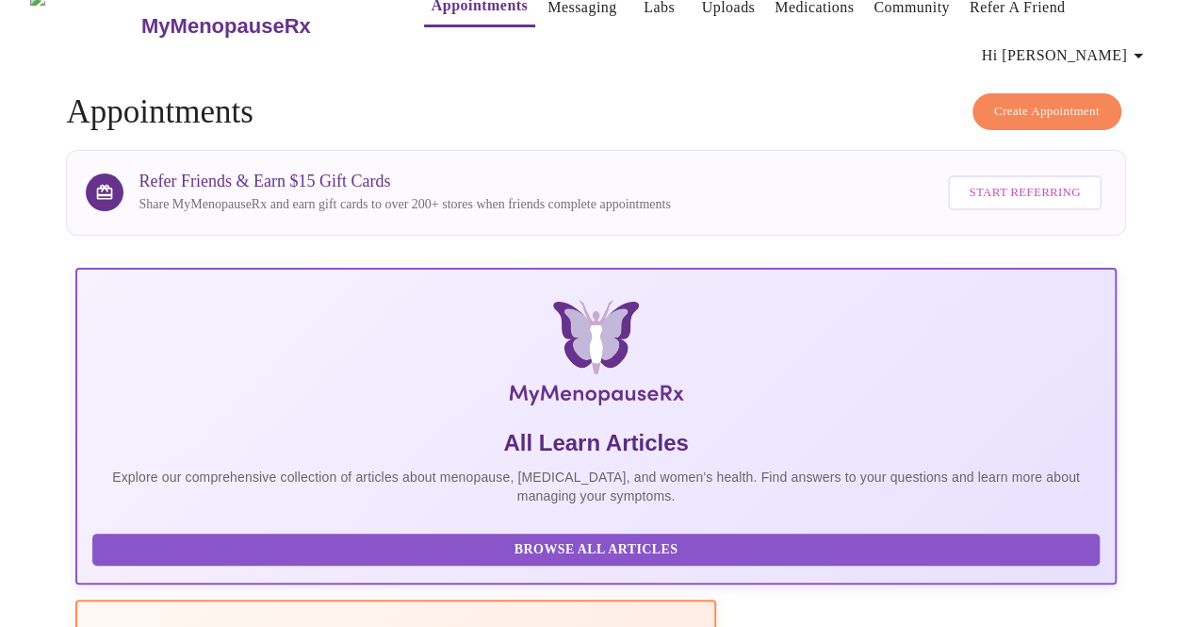
scroll to position [19, 0]
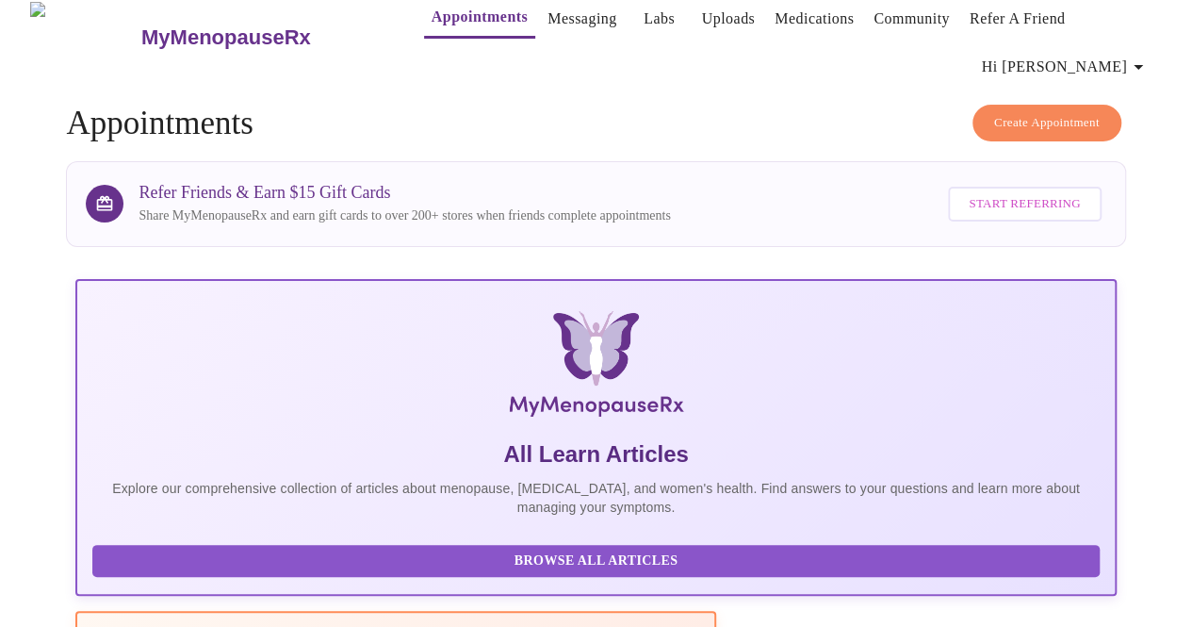
click at [786, 16] on link "Medications" at bounding box center [813, 19] width 79 height 26
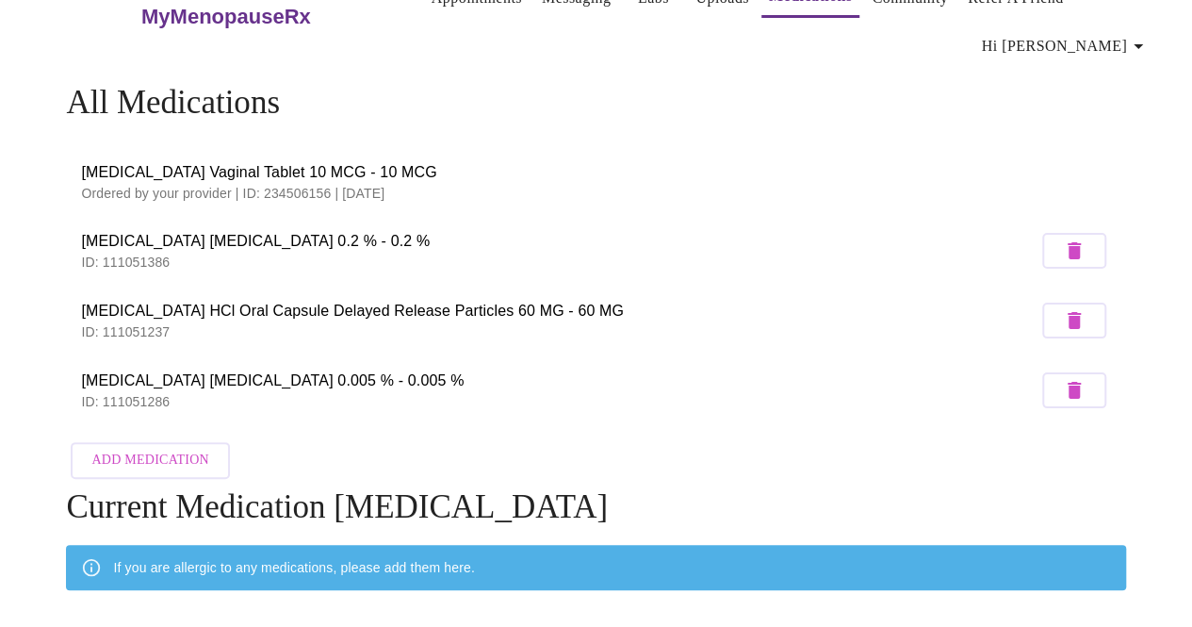
scroll to position [40, 0]
click at [147, 448] on span "Add Medication" at bounding box center [149, 460] width 117 height 24
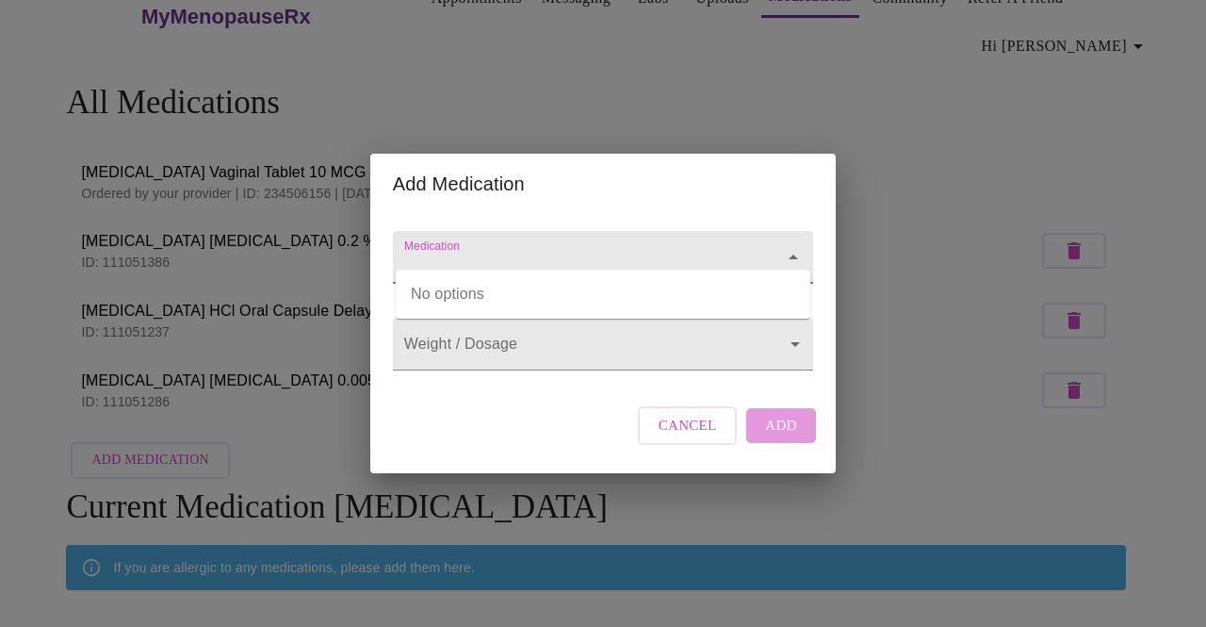
click at [599, 249] on input "Medication" at bounding box center [575, 266] width 351 height 35
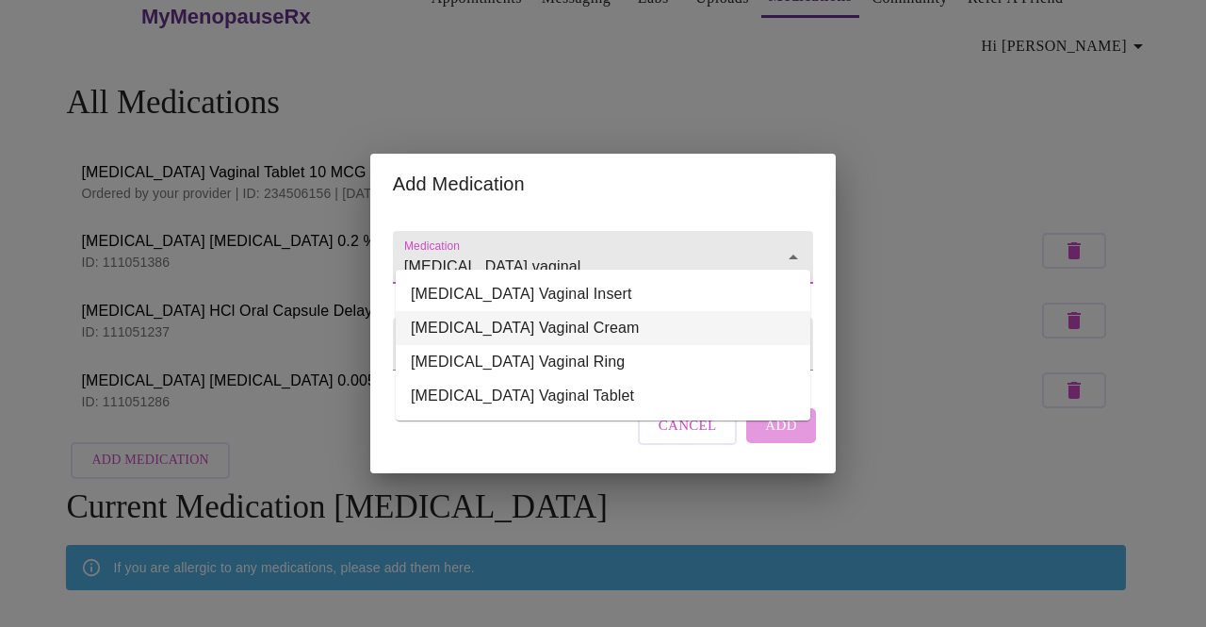
click at [541, 328] on li "Estradiol Vaginal Cream" at bounding box center [603, 328] width 415 height 34
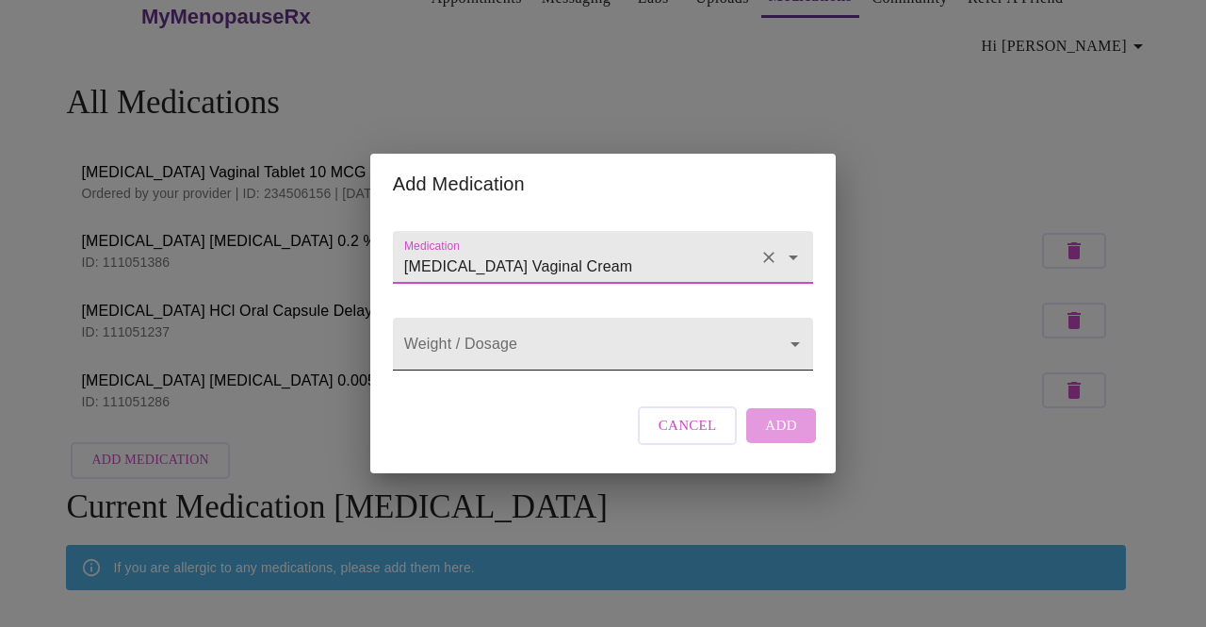
type input "Estradiol Vaginal Cream"
click at [641, 353] on body "MyMenopauseRx Appointments Messaging Labs Uploads Medications Community Refer a…" at bounding box center [603, 377] width 1191 height 818
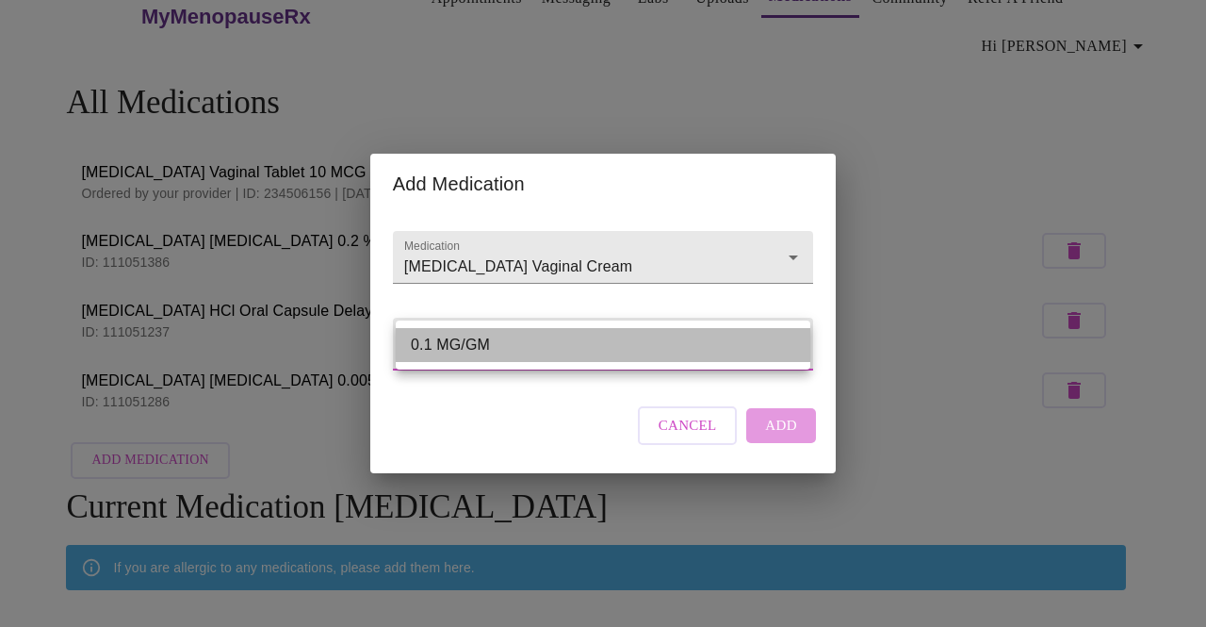
click at [502, 347] on li "0.1 MG/GM" at bounding box center [603, 345] width 415 height 34
type input "0.1 MG/GM"
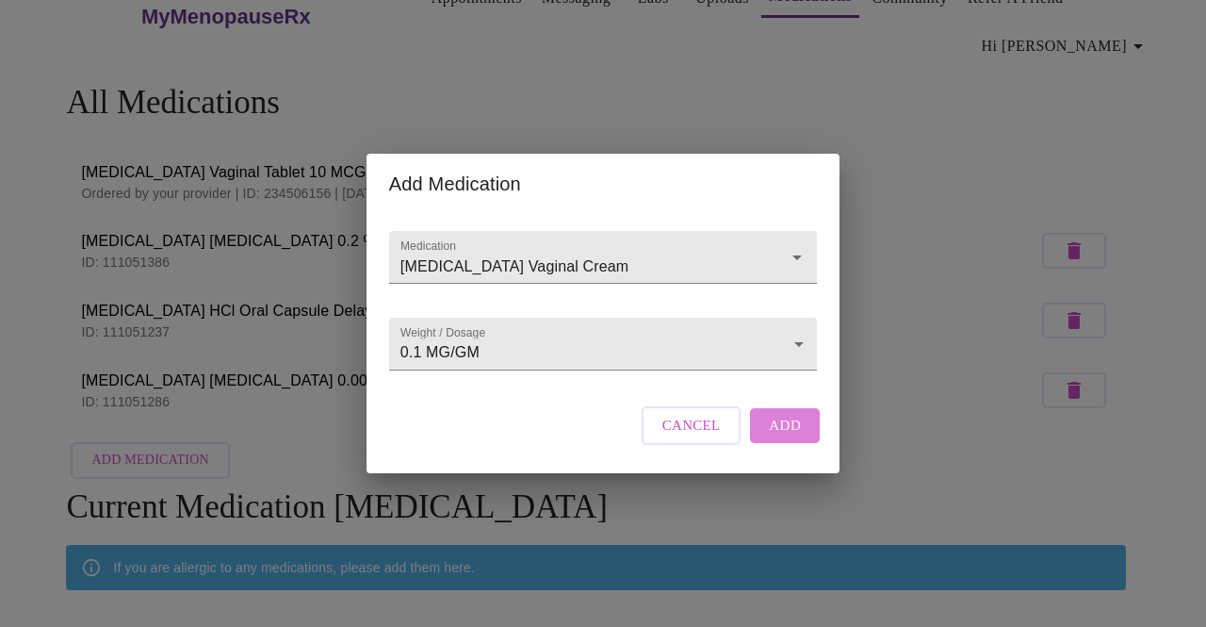
click at [789, 437] on span "Add" at bounding box center [785, 425] width 32 height 24
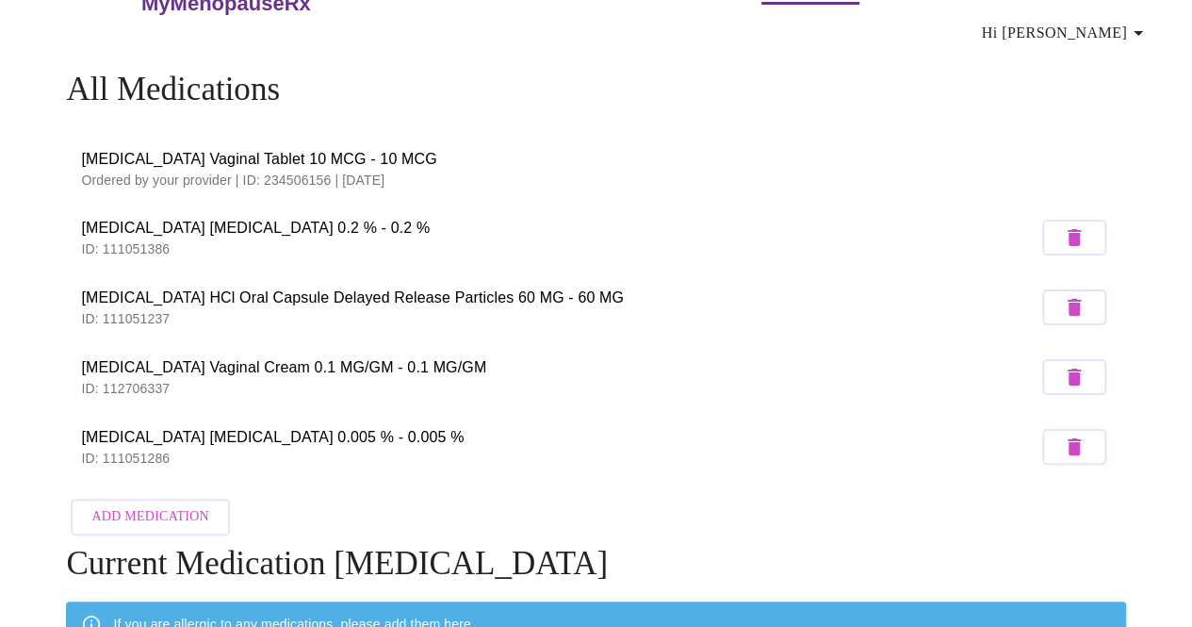
scroll to position [0, 0]
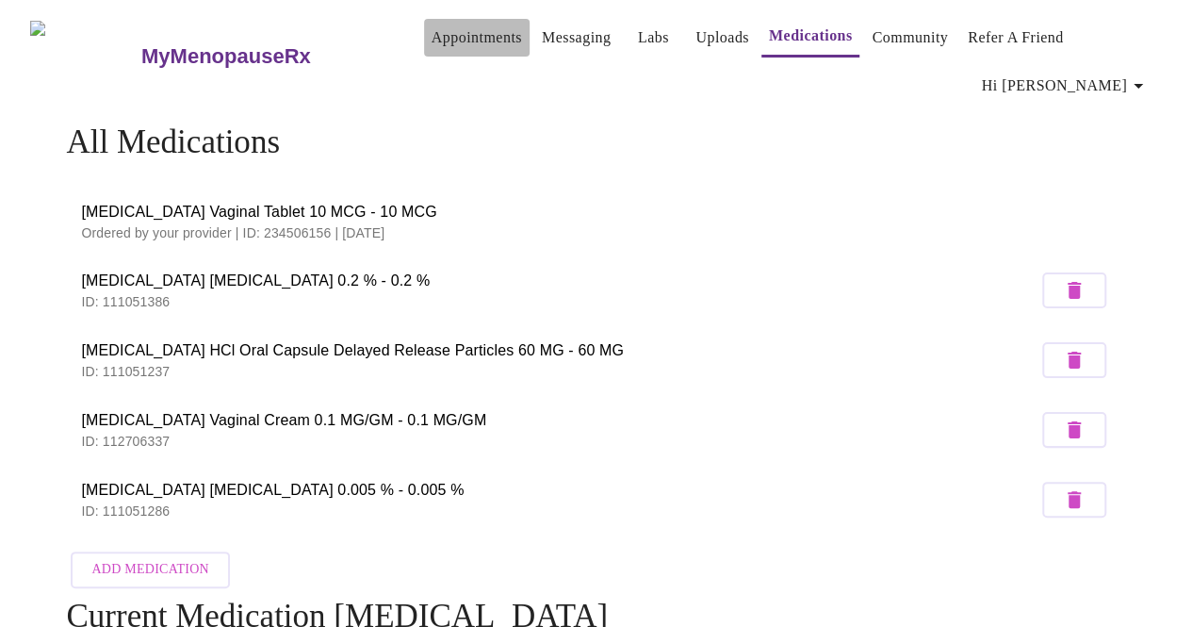
click at [448, 44] on link "Appointments" at bounding box center [477, 37] width 90 height 26
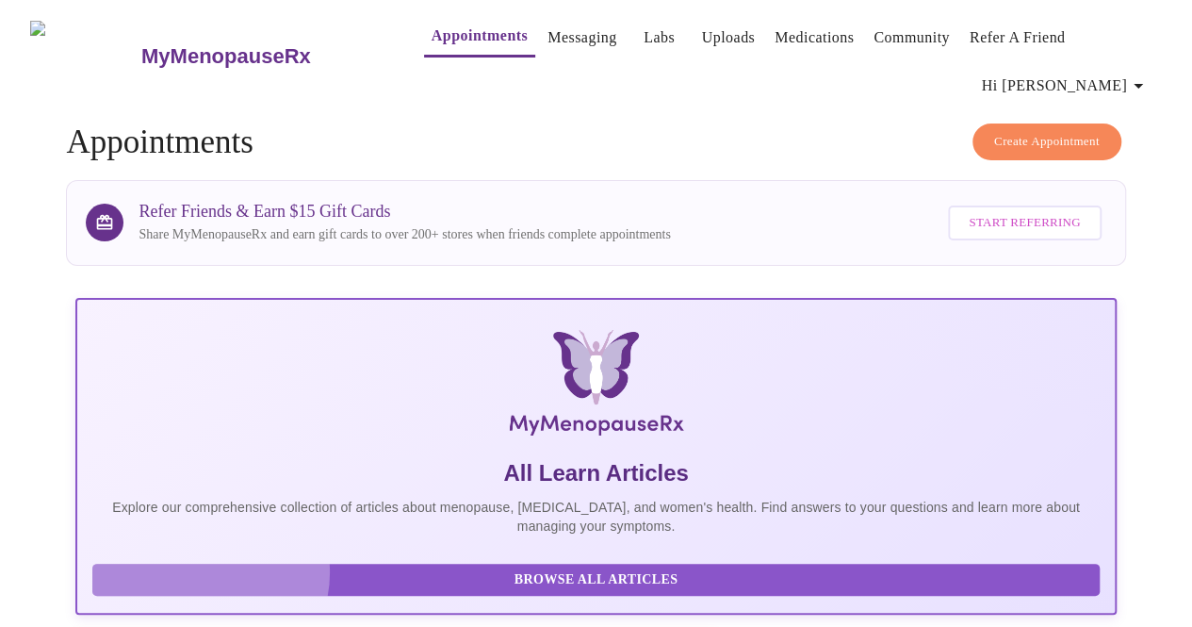
click at [201, 568] on span "Browse All Articles" at bounding box center [595, 580] width 969 height 24
click at [196, 568] on span "Browse All Articles" at bounding box center [595, 580] width 969 height 24
click at [261, 568] on span "Browse All Articles" at bounding box center [595, 580] width 969 height 24
